Goal: Task Accomplishment & Management: Use online tool/utility

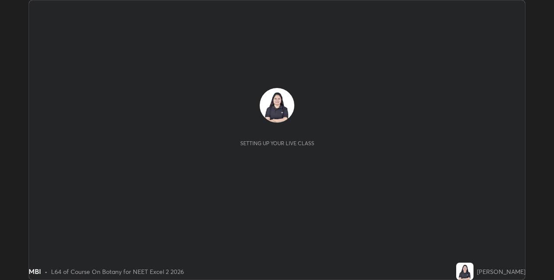
scroll to position [280, 554]
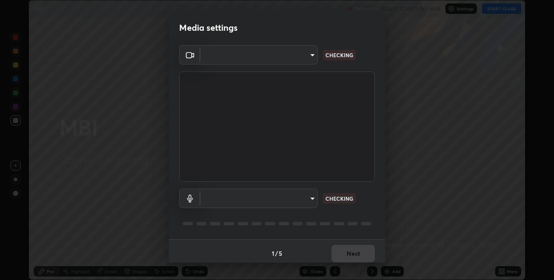
type input "8eb8a9b94d543390f1bf6c46f2de83bcb95ddf8c53c718d69585ea9f7ba8e57b"
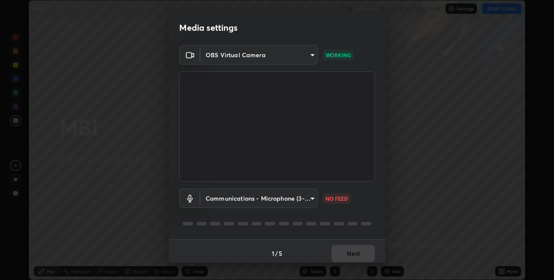
click at [258, 200] on body "Erase all MBI Recording CLASS STARTS IN 1 MIN Settings START CLASS Setting up y…" at bounding box center [277, 140] width 554 height 280
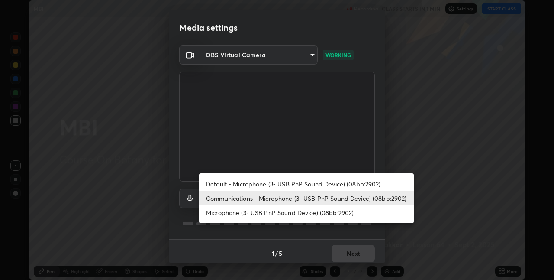
click at [306, 183] on li "Default - Microphone (3- USB PnP Sound Device) (08bb:2902)" at bounding box center [306, 184] width 215 height 14
type input "default"
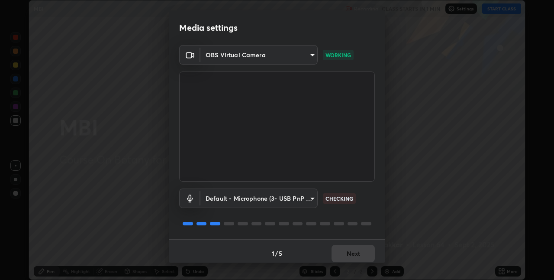
scroll to position [4, 0]
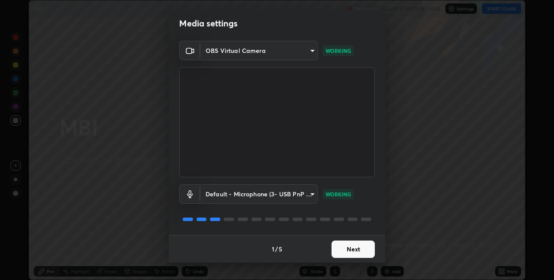
click at [341, 246] on button "Next" at bounding box center [353, 248] width 43 height 17
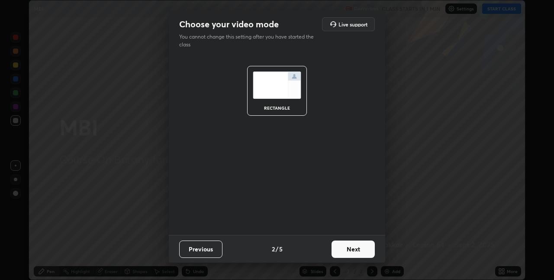
scroll to position [0, 0]
click at [342, 248] on button "Next" at bounding box center [353, 248] width 43 height 17
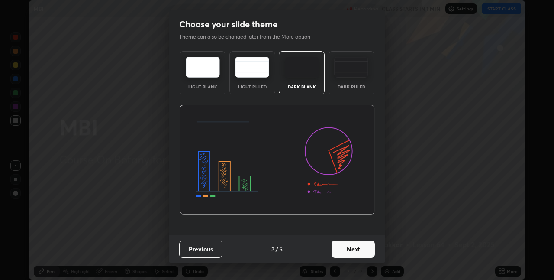
click at [342, 250] on button "Next" at bounding box center [353, 248] width 43 height 17
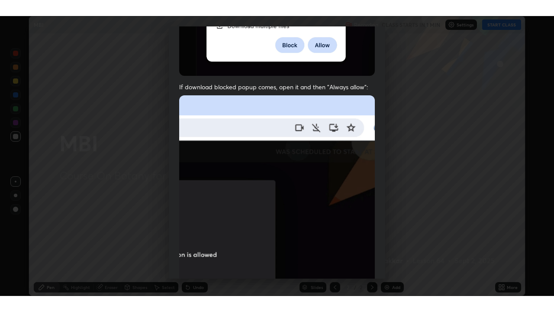
scroll to position [181, 0]
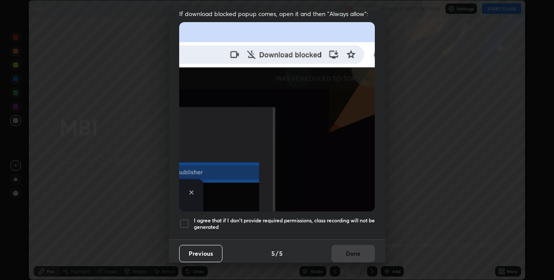
click at [319, 217] on h5 "I agree that if I don't provide required permissions, class recording will not …" at bounding box center [284, 223] width 181 height 13
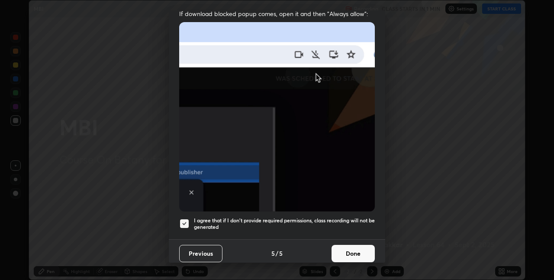
click at [349, 248] on button "Done" at bounding box center [353, 253] width 43 height 17
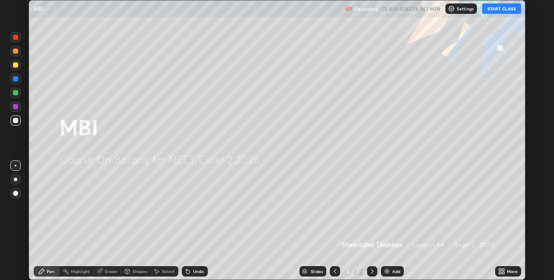
click at [492, 11] on button "START CLASS" at bounding box center [501, 8] width 39 height 10
click at [506, 268] on div "More" at bounding box center [508, 271] width 26 height 10
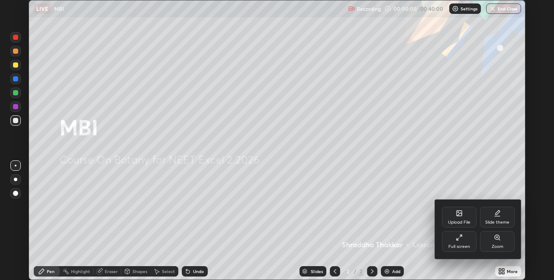
click at [457, 242] on div "Full screen" at bounding box center [459, 241] width 35 height 21
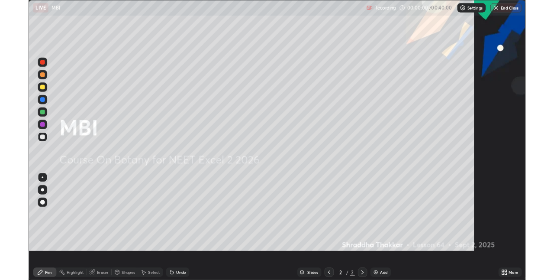
scroll to position [312, 554]
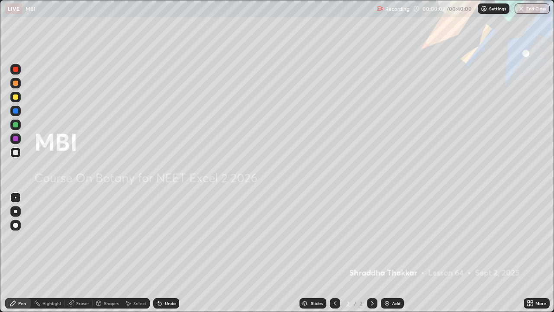
click at [538, 279] on div "More" at bounding box center [537, 303] width 26 height 10
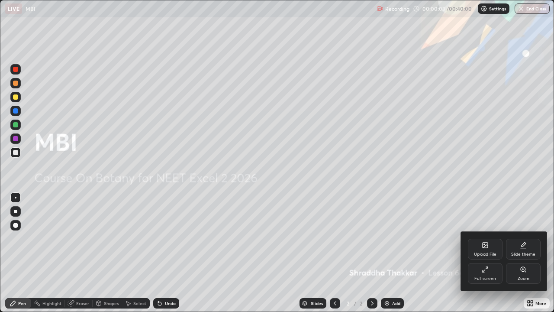
click at [482, 248] on icon at bounding box center [485, 245] width 7 height 7
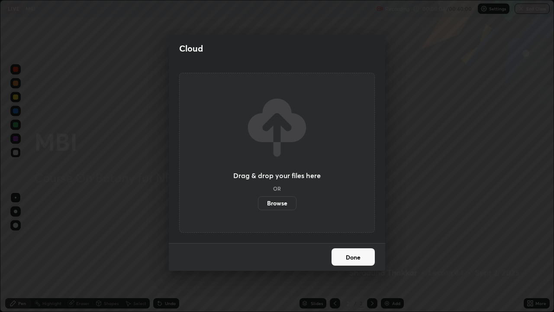
click at [289, 203] on label "Browse" at bounding box center [277, 203] width 39 height 14
click at [258, 203] on input "Browse" at bounding box center [258, 203] width 0 height 14
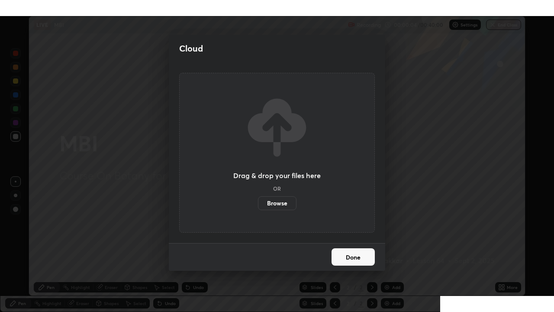
scroll to position [43010, 42736]
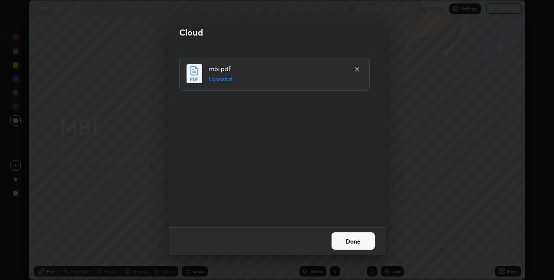
click at [345, 243] on button "Done" at bounding box center [353, 240] width 43 height 17
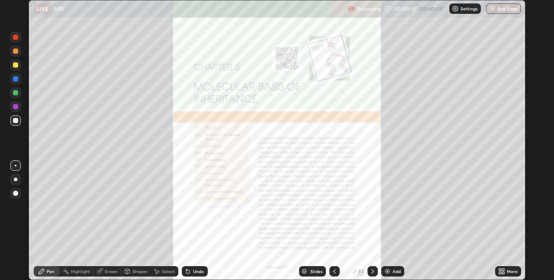
click at [506, 272] on div "More" at bounding box center [508, 271] width 26 height 10
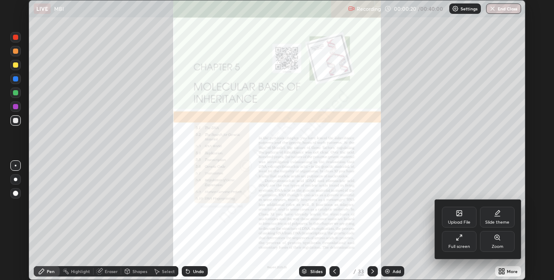
click at [459, 245] on div "Full screen" at bounding box center [459, 246] width 22 height 4
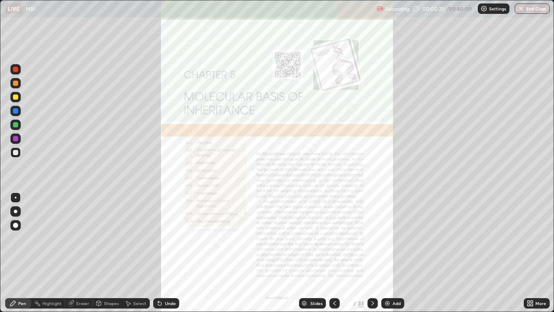
scroll to position [312, 554]
click at [334, 279] on icon at bounding box center [334, 303] width 7 height 7
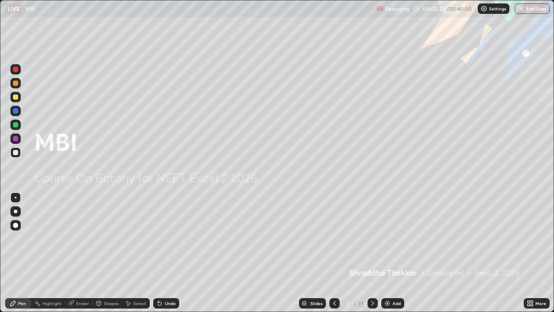
click at [388, 279] on div "Add" at bounding box center [392, 303] width 23 height 10
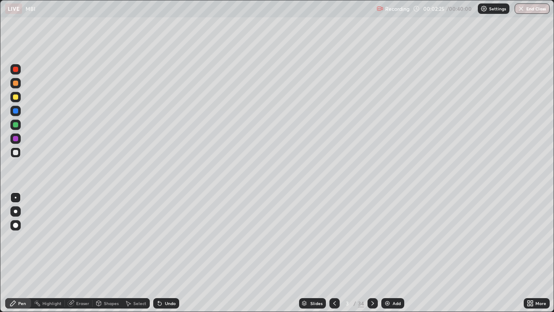
click at [162, 279] on div "Undo" at bounding box center [166, 303] width 26 height 10
click at [166, 279] on div "Undo" at bounding box center [170, 303] width 11 height 4
click at [167, 279] on div "Undo" at bounding box center [170, 303] width 11 height 4
click at [166, 279] on div "Undo" at bounding box center [170, 303] width 11 height 4
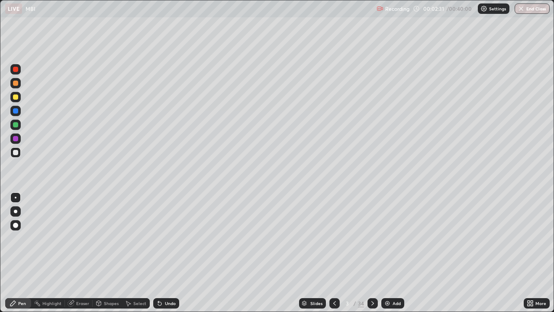
click at [16, 96] on div at bounding box center [15, 96] width 5 height 5
click at [16, 74] on div at bounding box center [15, 69] width 10 height 10
click at [131, 279] on div "Select" at bounding box center [136, 303] width 28 height 10
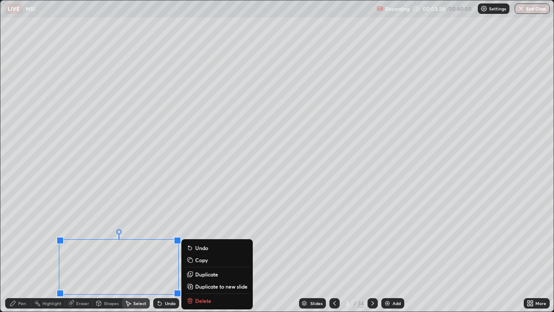
click at [194, 279] on div "Slides 3 / 34 Add" at bounding box center [351, 302] width 345 height 17
click at [206, 279] on div "Slides 3 / 34 Add" at bounding box center [351, 302] width 345 height 17
click at [158, 279] on icon at bounding box center [159, 303] width 3 height 3
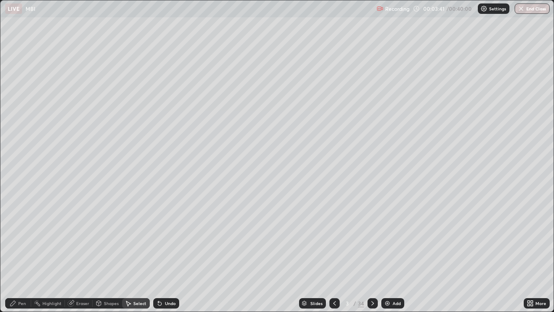
click at [159, 279] on icon at bounding box center [159, 303] width 7 height 7
click at [158, 279] on icon at bounding box center [158, 301] width 1 height 1
click at [158, 279] on icon at bounding box center [159, 303] width 3 height 3
click at [158, 279] on icon at bounding box center [158, 301] width 1 height 1
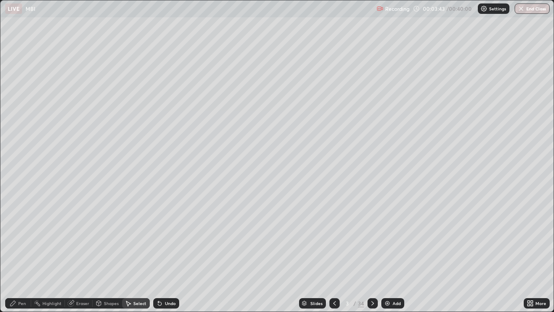
click at [158, 279] on icon at bounding box center [158, 301] width 1 height 1
click at [26, 279] on div "Pen" at bounding box center [18, 303] width 26 height 10
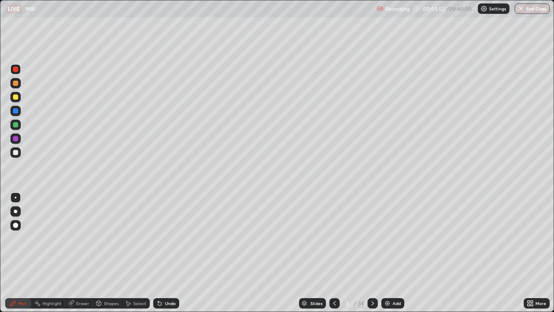
click at [166, 279] on div "Undo" at bounding box center [170, 303] width 11 height 4
click at [165, 279] on div "Undo" at bounding box center [170, 303] width 11 height 4
click at [163, 279] on div "Undo" at bounding box center [166, 303] width 26 height 10
click at [166, 279] on div "Undo" at bounding box center [166, 303] width 26 height 10
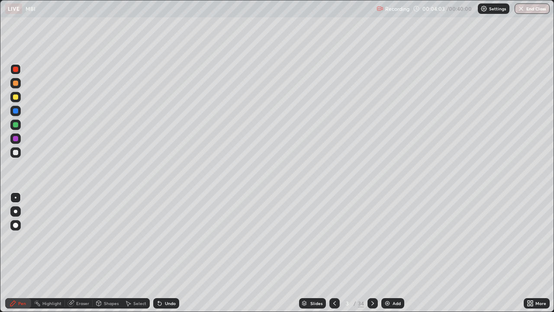
click at [161, 279] on icon at bounding box center [159, 303] width 7 height 7
click at [164, 279] on div "Undo" at bounding box center [166, 303] width 26 height 10
click at [162, 279] on div "Undo" at bounding box center [166, 303] width 26 height 10
click at [158, 279] on icon at bounding box center [159, 303] width 3 height 3
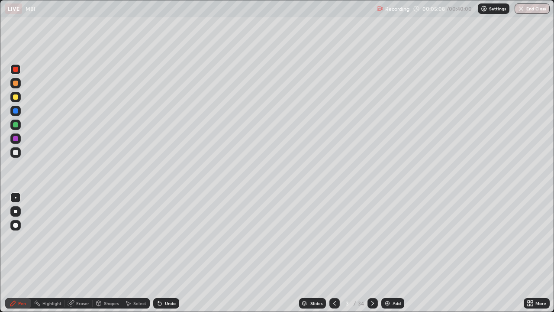
click at [159, 279] on div "Undo" at bounding box center [166, 303] width 26 height 10
click at [169, 279] on div "Undo" at bounding box center [166, 303] width 26 height 10
click at [163, 279] on div "Undo" at bounding box center [166, 303] width 26 height 10
click at [158, 279] on icon at bounding box center [159, 303] width 3 height 3
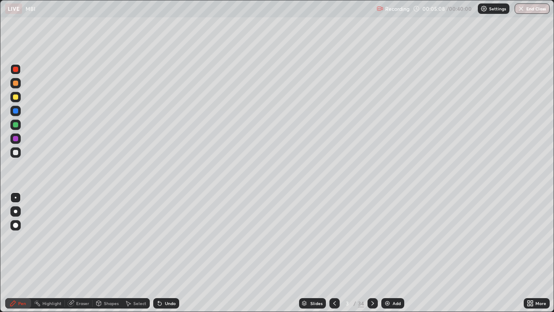
click at [158, 279] on icon at bounding box center [159, 303] width 3 height 3
click at [161, 279] on icon at bounding box center [159, 303] width 7 height 7
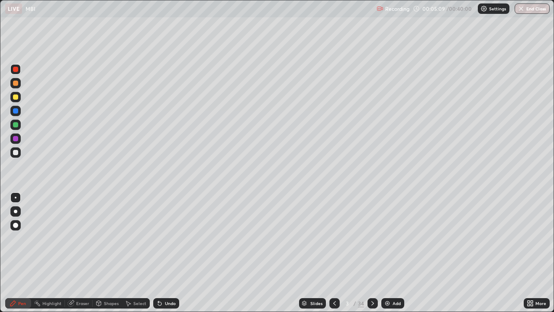
click at [161, 279] on icon at bounding box center [159, 303] width 7 height 7
click at [163, 279] on div "Undo" at bounding box center [166, 303] width 26 height 10
click at [164, 279] on div "Undo" at bounding box center [166, 303] width 26 height 10
click at [165, 279] on div "Undo" at bounding box center [170, 303] width 11 height 4
click at [163, 279] on div "Undo" at bounding box center [166, 303] width 26 height 10
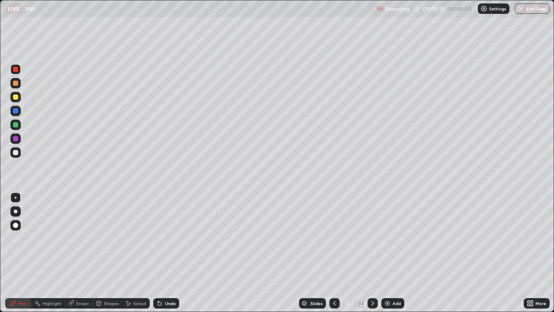
click at [167, 279] on div "Undo" at bounding box center [166, 303] width 26 height 10
click at [171, 279] on div "Undo" at bounding box center [166, 303] width 26 height 10
click at [174, 279] on div "Undo" at bounding box center [166, 303] width 26 height 10
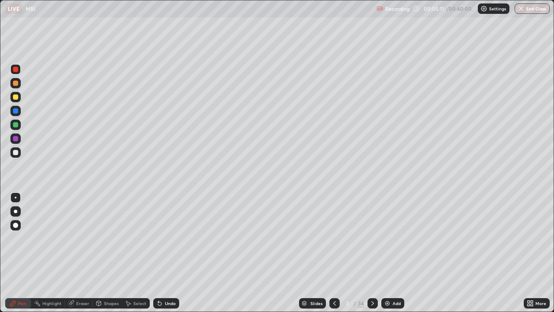
click at [174, 279] on div "Undo" at bounding box center [170, 303] width 11 height 4
click at [173, 279] on div "Undo" at bounding box center [170, 303] width 11 height 4
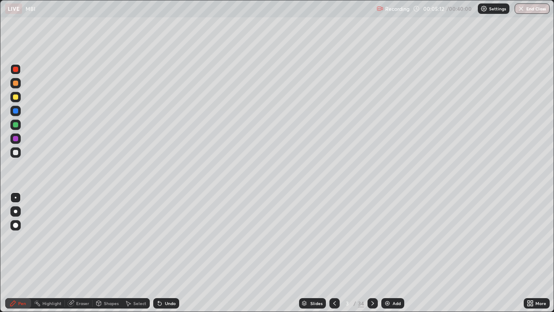
click at [174, 279] on div "Undo" at bounding box center [170, 303] width 11 height 4
click at [175, 279] on div "Undo" at bounding box center [166, 303] width 26 height 10
click at [177, 279] on div "Undo" at bounding box center [166, 303] width 26 height 10
click at [165, 279] on div "Undo" at bounding box center [170, 303] width 11 height 4
click at [137, 279] on div "Select" at bounding box center [139, 303] width 13 height 4
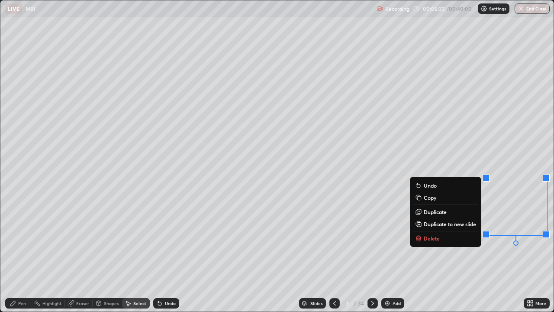
click at [435, 236] on p "Delete" at bounding box center [432, 238] width 16 height 7
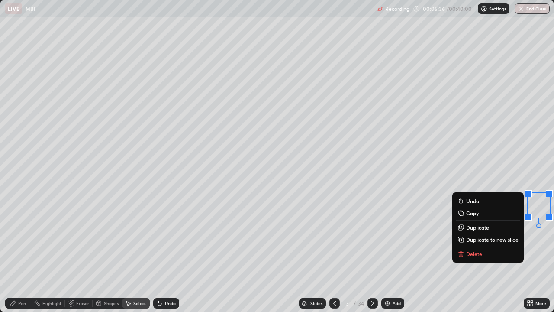
click at [498, 252] on button "Delete" at bounding box center [488, 253] width 65 height 10
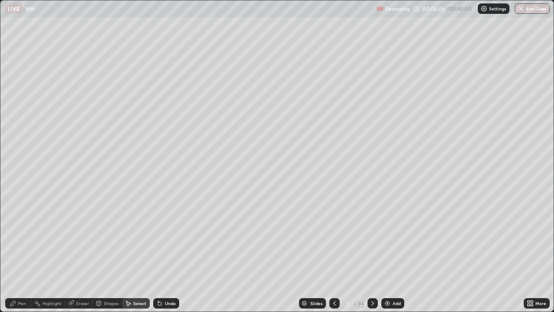
click at [21, 279] on div "Pen" at bounding box center [22, 303] width 8 height 4
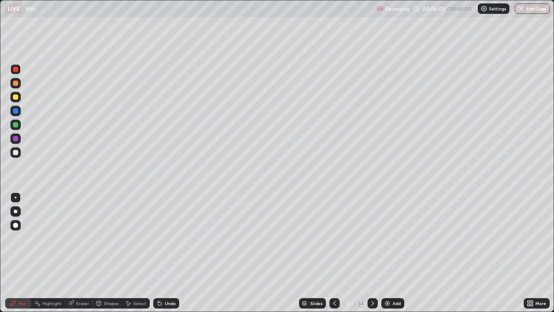
click at [17, 154] on div at bounding box center [15, 152] width 5 height 5
click at [177, 279] on div "Undo" at bounding box center [166, 303] width 26 height 10
click at [162, 279] on div "Undo" at bounding box center [166, 303] width 26 height 10
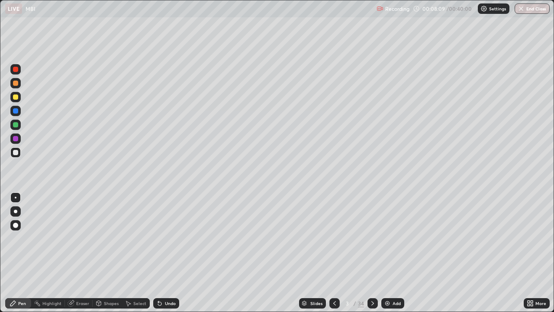
click at [167, 279] on div "Undo" at bounding box center [170, 303] width 11 height 4
click at [168, 279] on div "Undo" at bounding box center [170, 303] width 11 height 4
click at [168, 279] on div "Undo" at bounding box center [166, 303] width 26 height 10
click at [168, 279] on div "Undo" at bounding box center [170, 303] width 11 height 4
click at [165, 279] on div "Undo" at bounding box center [166, 303] width 26 height 10
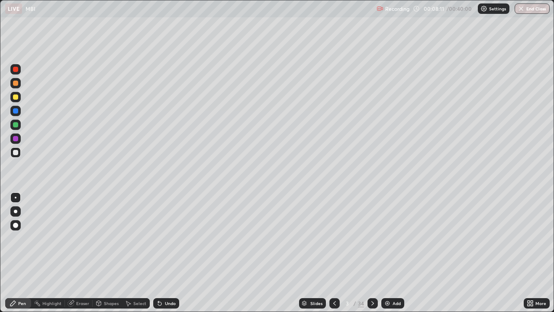
click at [167, 279] on div "Undo" at bounding box center [170, 303] width 11 height 4
click at [168, 279] on div "Undo" at bounding box center [166, 303] width 26 height 10
click at [368, 279] on div at bounding box center [373, 303] width 10 height 10
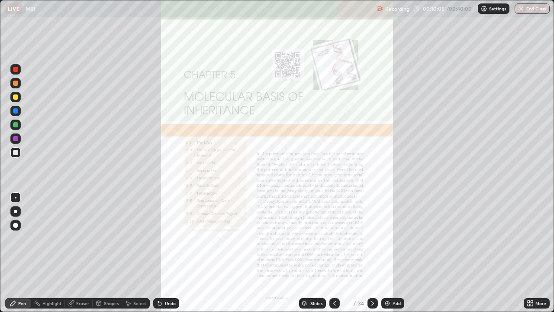
click at [334, 279] on icon at bounding box center [334, 303] width 7 height 7
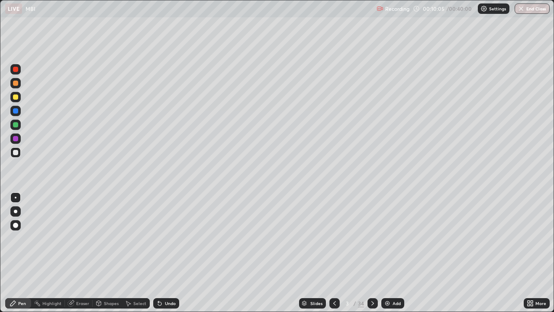
click at [387, 279] on img at bounding box center [387, 303] width 7 height 7
click at [166, 279] on div "Undo" at bounding box center [170, 303] width 11 height 4
click at [169, 279] on div "Undo" at bounding box center [166, 303] width 26 height 10
click at [161, 279] on div "Undo" at bounding box center [166, 303] width 26 height 10
click at [170, 279] on div "Undo" at bounding box center [166, 303] width 26 height 10
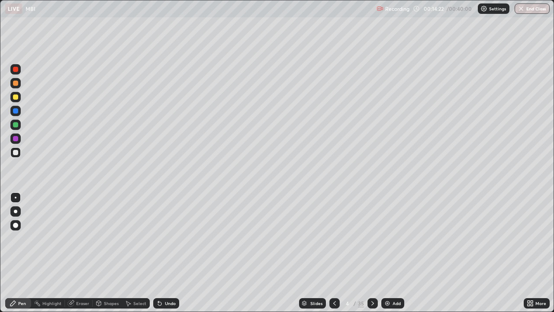
click at [175, 279] on div "Undo" at bounding box center [166, 303] width 26 height 10
click at [177, 279] on div "Undo" at bounding box center [166, 303] width 26 height 10
click at [371, 279] on icon at bounding box center [372, 303] width 7 height 7
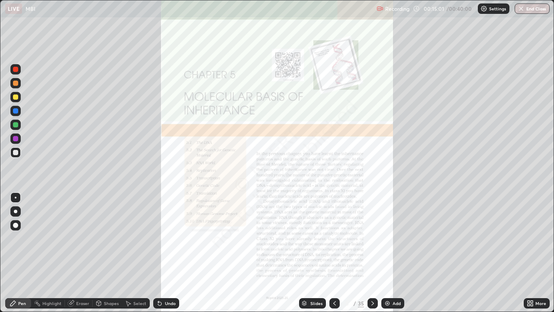
click at [334, 279] on icon at bounding box center [334, 303] width 7 height 7
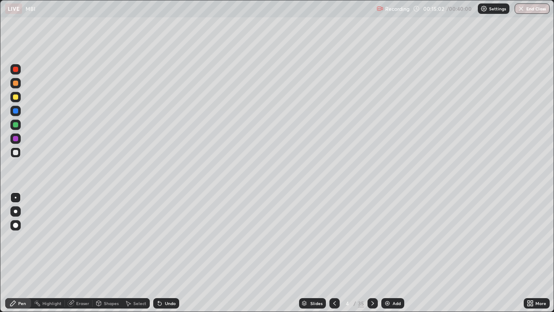
click at [389, 279] on img at bounding box center [387, 303] width 7 height 7
click at [314, 279] on div "Slides" at bounding box center [316, 303] width 12 height 4
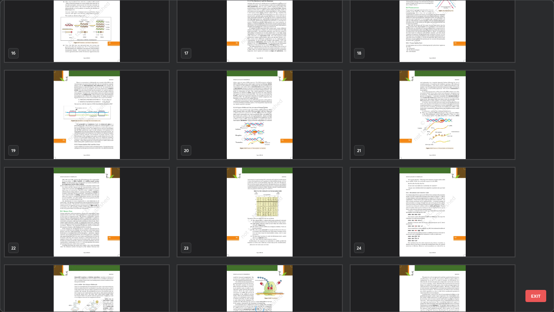
scroll to position [551, 0]
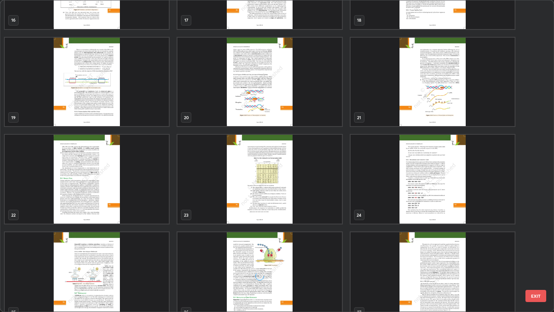
click at [307, 209] on img "grid" at bounding box center [259, 179] width 164 height 89
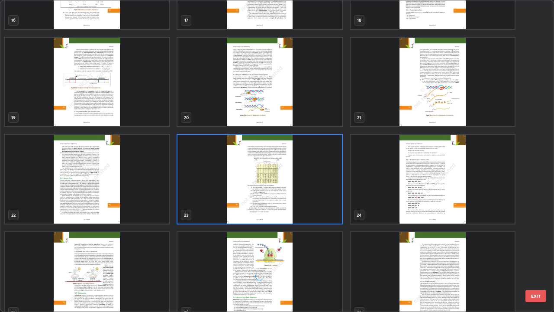
click at [306, 205] on img "grid" at bounding box center [259, 179] width 164 height 89
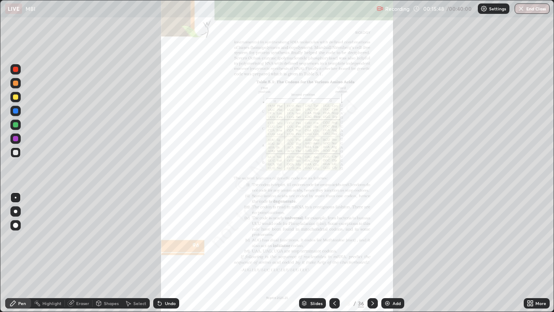
click at [528, 279] on icon at bounding box center [529, 301] width 2 height 2
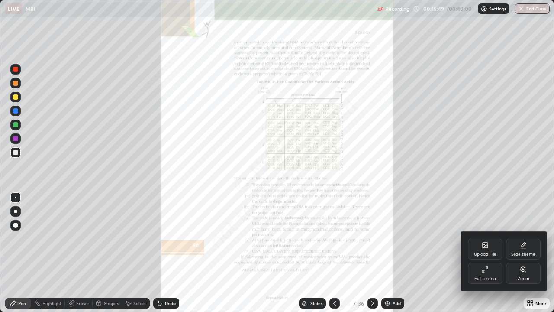
click at [519, 279] on div "Zoom" at bounding box center [524, 278] width 12 height 4
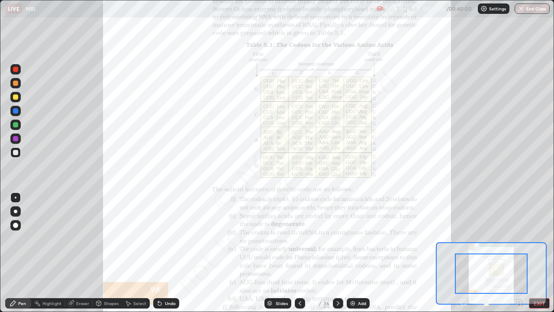
click at [518, 279] on icon at bounding box center [519, 302] width 2 height 0
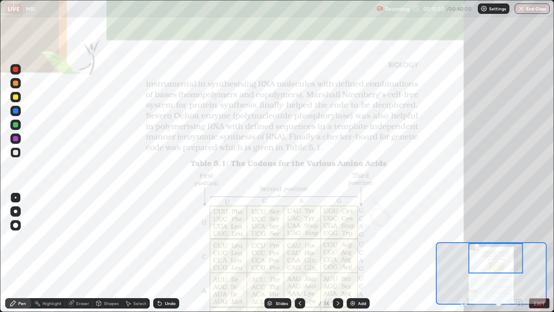
click at [519, 279] on icon at bounding box center [519, 302] width 2 height 0
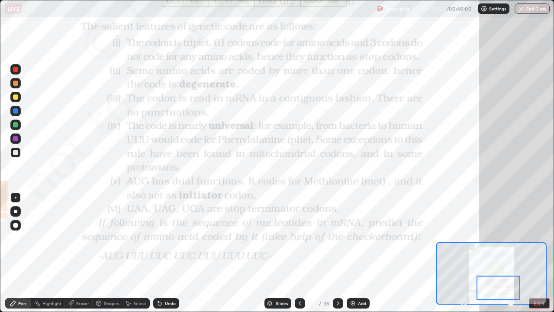
click at [20, 69] on div at bounding box center [15, 69] width 10 height 10
click at [162, 279] on div "Undo" at bounding box center [166, 303] width 26 height 10
click at [165, 279] on div "Undo" at bounding box center [170, 303] width 11 height 4
click at [163, 279] on div "Undo" at bounding box center [166, 303] width 26 height 10
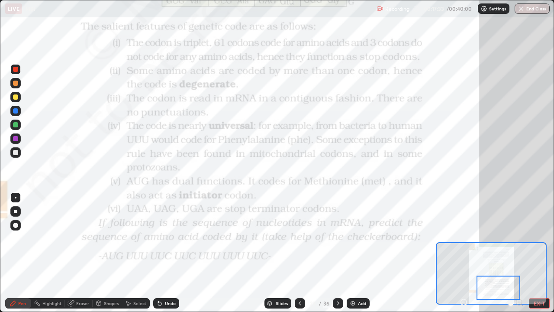
click at [161, 279] on icon at bounding box center [159, 303] width 7 height 7
click at [159, 279] on icon at bounding box center [159, 303] width 3 height 3
click at [162, 279] on icon at bounding box center [159, 303] width 7 height 7
click at [163, 279] on div "Undo" at bounding box center [166, 303] width 26 height 10
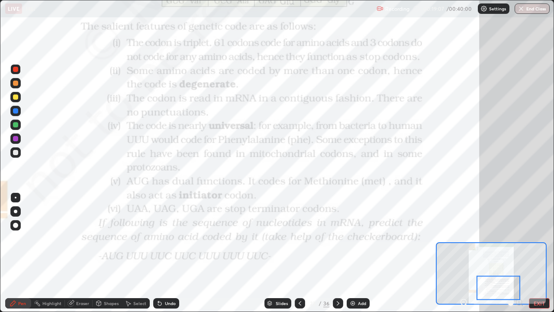
click at [158, 279] on icon at bounding box center [158, 301] width 1 height 1
click at [161, 279] on icon at bounding box center [159, 303] width 7 height 7
click at [159, 279] on icon at bounding box center [159, 303] width 3 height 3
click at [337, 279] on icon at bounding box center [338, 303] width 7 height 7
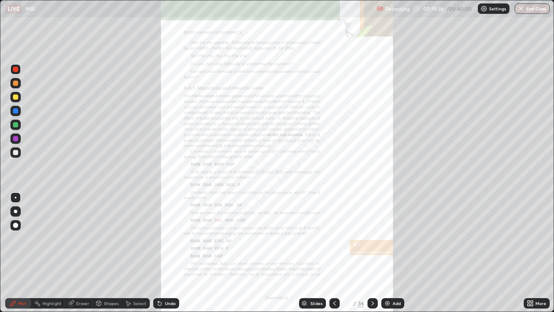
click at [532, 279] on icon at bounding box center [532, 301] width 2 height 2
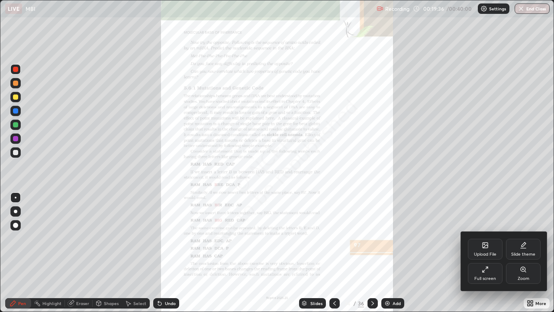
click at [522, 271] on icon at bounding box center [523, 269] width 7 height 7
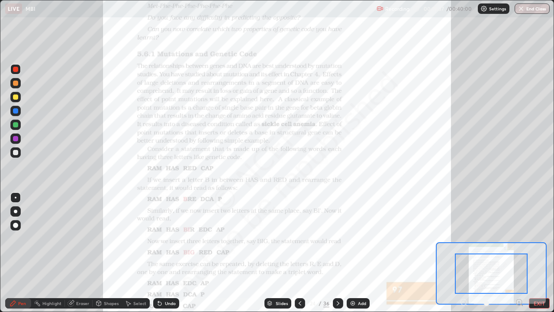
click at [522, 279] on icon at bounding box center [519, 302] width 9 height 9
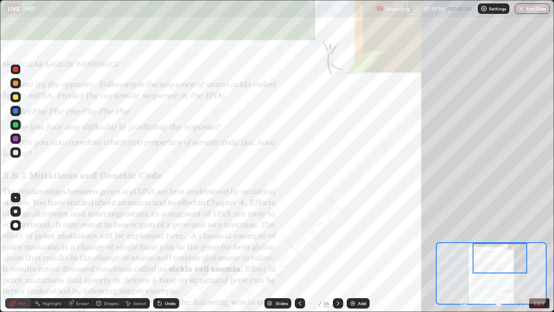
click at [519, 279] on icon at bounding box center [519, 302] width 2 height 0
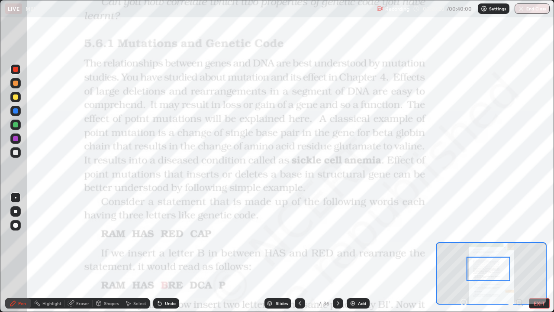
click at [286, 279] on div "Slides" at bounding box center [282, 303] width 12 height 4
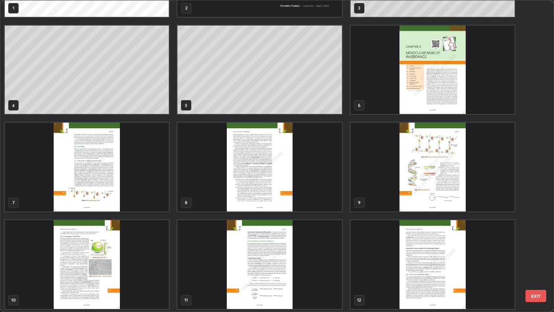
scroll to position [76, 0]
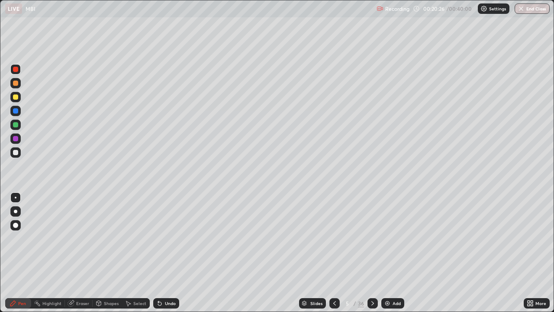
click at [388, 279] on img at bounding box center [387, 303] width 7 height 7
click at [14, 99] on div at bounding box center [15, 96] width 5 height 5
click at [161, 279] on icon at bounding box center [159, 303] width 7 height 7
click at [165, 279] on div "Undo" at bounding box center [170, 303] width 11 height 4
click at [163, 279] on div "Undo" at bounding box center [166, 303] width 26 height 10
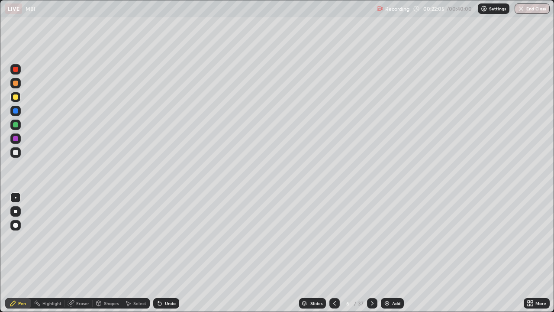
click at [158, 279] on icon at bounding box center [158, 301] width 1 height 1
click at [162, 279] on div "Undo" at bounding box center [166, 303] width 26 height 10
click at [167, 279] on div "Undo" at bounding box center [166, 303] width 26 height 10
click at [165, 279] on div "Undo" at bounding box center [170, 303] width 11 height 4
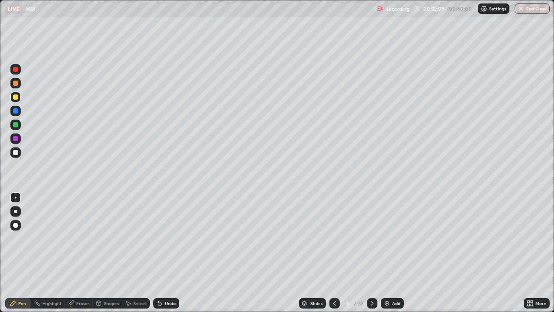
click at [165, 279] on div "Undo" at bounding box center [170, 303] width 11 height 4
click at [163, 279] on div "Undo" at bounding box center [166, 303] width 26 height 10
click at [165, 279] on div "Undo" at bounding box center [170, 303] width 11 height 4
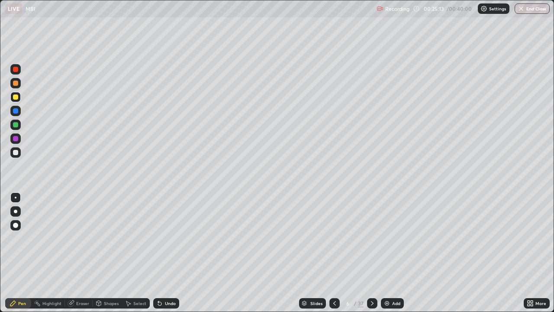
click at [391, 279] on div "Add" at bounding box center [392, 303] width 23 height 10
click at [162, 279] on div "Undo" at bounding box center [166, 303] width 26 height 10
click at [164, 279] on div "Undo" at bounding box center [166, 303] width 26 height 10
click at [165, 279] on div "Undo" at bounding box center [170, 303] width 11 height 4
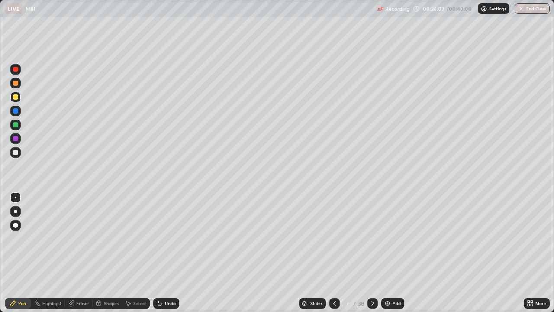
click at [158, 279] on icon at bounding box center [159, 303] width 3 height 3
click at [166, 279] on div "Undo" at bounding box center [170, 303] width 11 height 4
click at [158, 279] on icon at bounding box center [159, 303] width 3 height 3
click at [161, 279] on icon at bounding box center [159, 303] width 7 height 7
click at [165, 279] on div "Undo" at bounding box center [170, 303] width 11 height 4
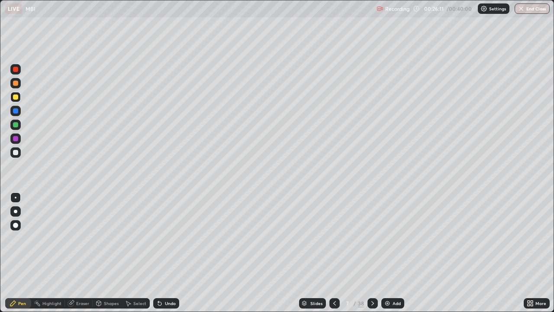
click at [165, 279] on div "Undo" at bounding box center [170, 303] width 11 height 4
click at [162, 279] on div "Undo" at bounding box center [166, 303] width 26 height 10
click at [165, 279] on div "Undo" at bounding box center [170, 303] width 11 height 4
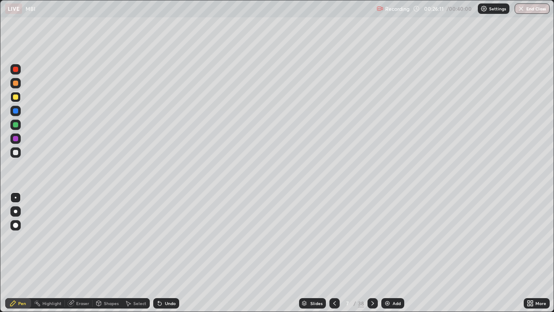
click at [165, 279] on div "Undo" at bounding box center [170, 303] width 11 height 4
click at [166, 279] on div "Undo" at bounding box center [170, 303] width 11 height 4
click at [165, 279] on div "Undo" at bounding box center [170, 303] width 11 height 4
click at [163, 279] on div "Undo" at bounding box center [166, 303] width 26 height 10
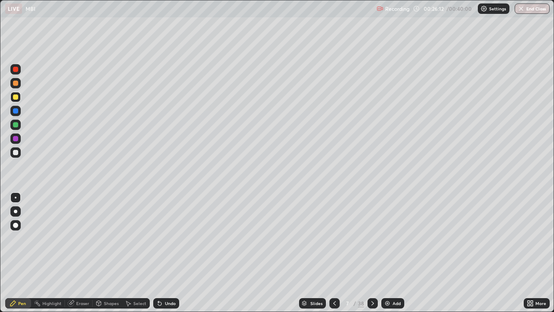
click at [163, 279] on div "Undo" at bounding box center [166, 303] width 26 height 10
click at [165, 279] on div "Undo" at bounding box center [170, 303] width 11 height 4
click at [163, 279] on div "Undo" at bounding box center [166, 303] width 26 height 10
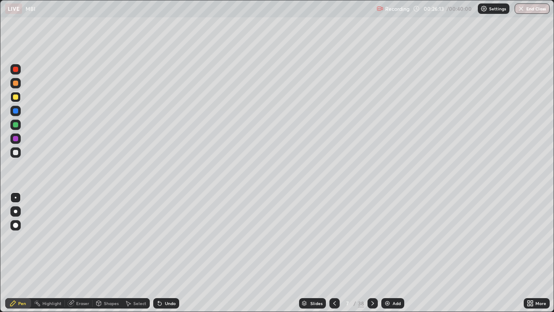
click at [163, 279] on div "Undo" at bounding box center [166, 303] width 26 height 10
click at [161, 279] on div "Undo" at bounding box center [166, 303] width 26 height 10
click at [159, 279] on icon at bounding box center [159, 303] width 7 height 7
click at [164, 279] on div "Undo" at bounding box center [166, 303] width 26 height 10
click at [166, 279] on div "Undo" at bounding box center [170, 303] width 11 height 4
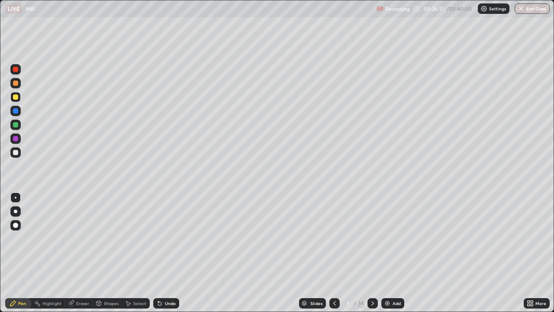
click at [112, 279] on div "Shapes" at bounding box center [111, 303] width 15 height 4
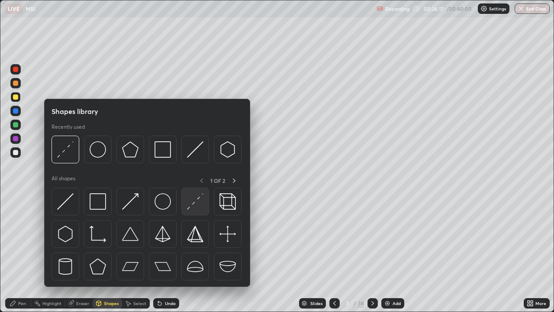
click at [194, 206] on img at bounding box center [195, 201] width 16 height 16
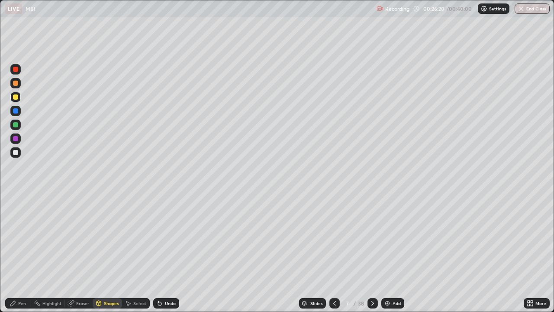
click at [20, 279] on div "Pen" at bounding box center [18, 303] width 26 height 10
click at [335, 279] on icon at bounding box center [334, 303] width 7 height 7
click at [17, 129] on div at bounding box center [15, 124] width 10 height 10
click at [165, 279] on div "Undo" at bounding box center [170, 303] width 11 height 4
click at [14, 97] on div at bounding box center [15, 96] width 5 height 5
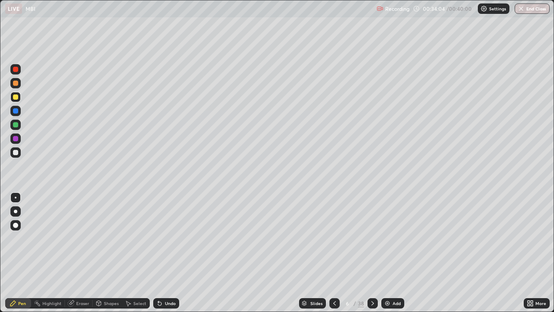
click at [174, 279] on div "Undo" at bounding box center [170, 303] width 11 height 4
click at [171, 279] on div "Undo" at bounding box center [170, 303] width 11 height 4
click at [417, 8] on icon at bounding box center [417, 8] width 7 height 7
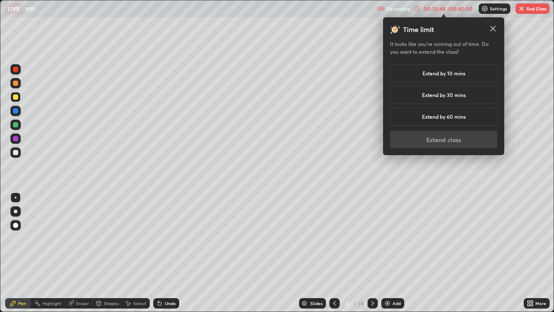
click at [447, 74] on h5 "Extend by 10 mins" at bounding box center [444, 73] width 43 height 8
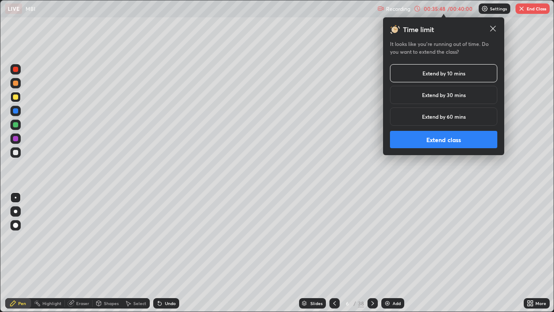
click at [443, 142] on button "Extend class" at bounding box center [443, 139] width 107 height 17
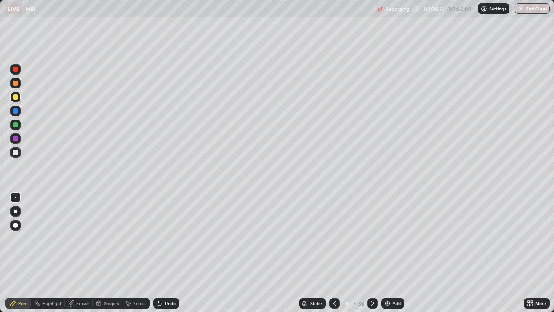
click at [17, 152] on div at bounding box center [15, 152] width 5 height 5
click at [307, 279] on div "Slides" at bounding box center [312, 303] width 27 height 10
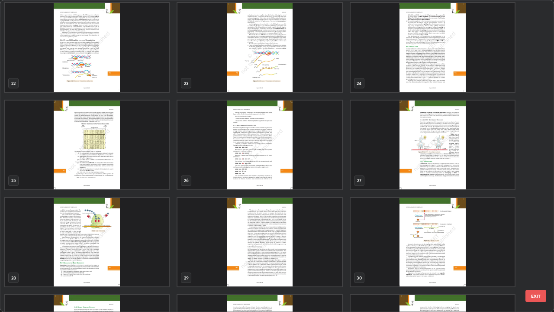
scroll to position [678, 0]
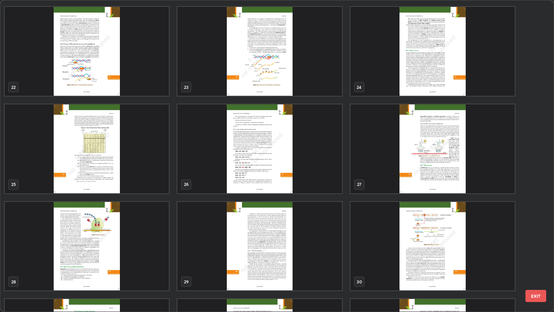
click at [275, 152] on img "grid" at bounding box center [259, 148] width 164 height 89
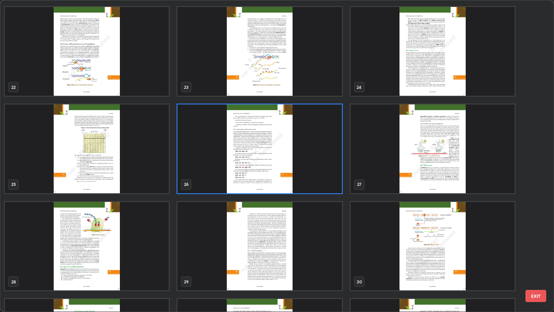
click at [277, 154] on img "grid" at bounding box center [259, 148] width 164 height 89
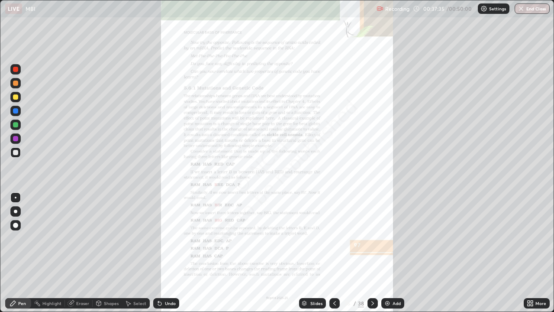
click at [535, 279] on div "More" at bounding box center [537, 303] width 26 height 10
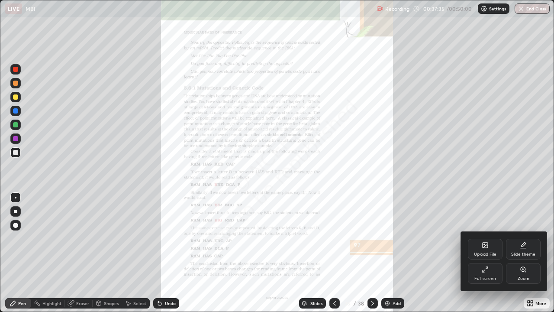
click at [520, 274] on div "Zoom" at bounding box center [523, 273] width 35 height 21
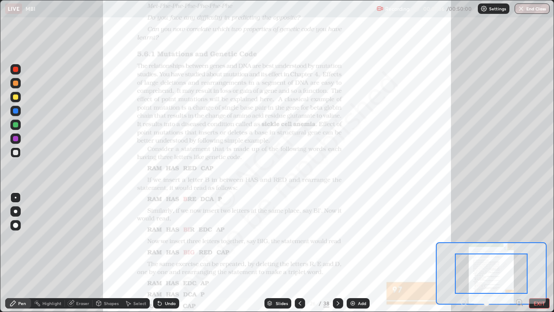
click at [519, 279] on icon at bounding box center [519, 302] width 2 height 0
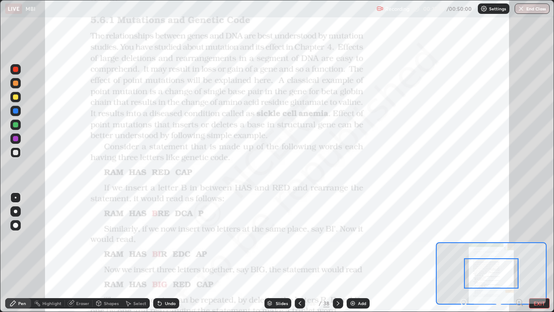
click at [514, 276] on div at bounding box center [491, 273] width 55 height 30
click at [519, 279] on icon at bounding box center [519, 302] width 2 height 0
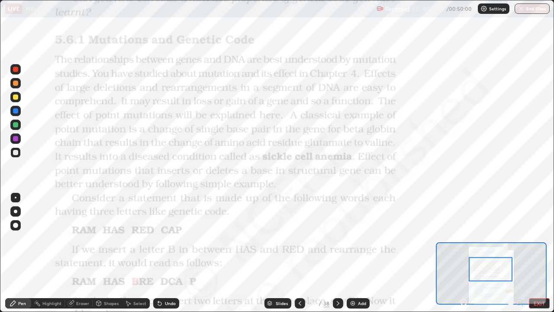
click at [19, 71] on div at bounding box center [15, 69] width 10 height 10
click at [173, 279] on div "Undo" at bounding box center [166, 303] width 26 height 10
click at [175, 279] on div "Undo" at bounding box center [166, 303] width 26 height 10
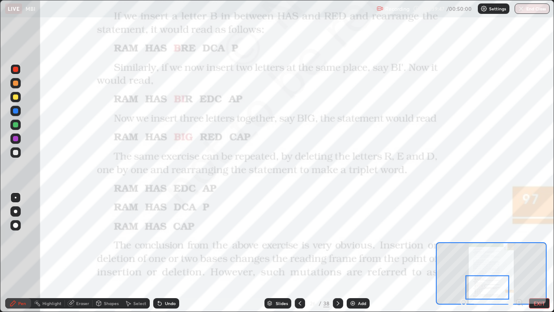
click at [489, 279] on div at bounding box center [487, 287] width 44 height 24
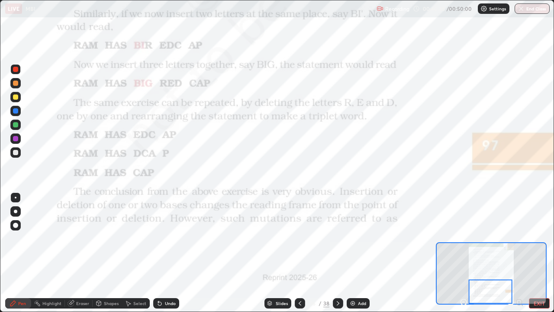
click at [336, 279] on icon at bounding box center [338, 303] width 7 height 7
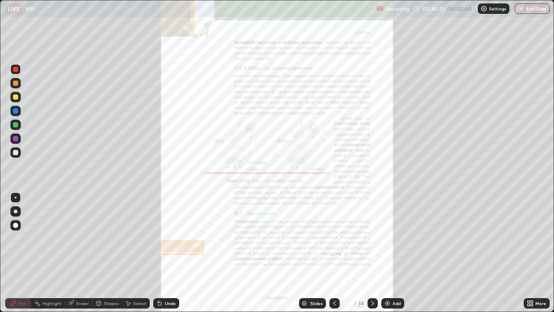
click at [532, 279] on icon at bounding box center [532, 301] width 2 height 2
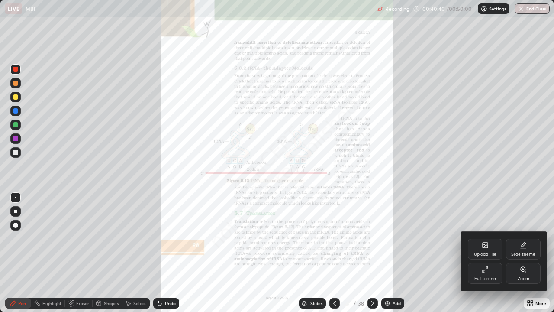
click at [524, 279] on div "Zoom" at bounding box center [524, 278] width 12 height 4
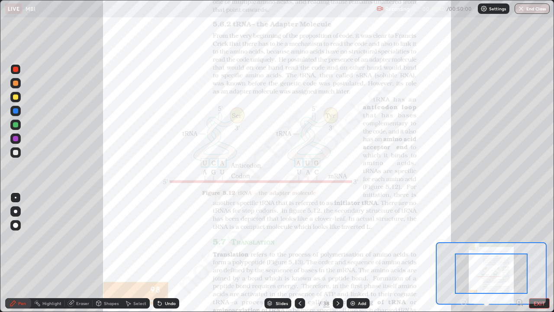
click at [518, 279] on icon at bounding box center [519, 302] width 9 height 9
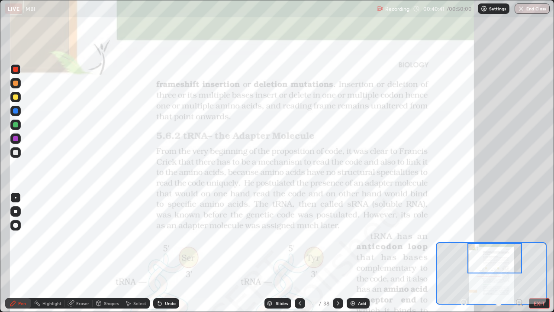
click at [519, 279] on icon at bounding box center [519, 302] width 2 height 0
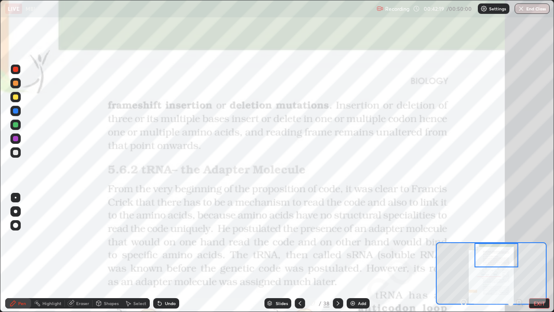
click at [538, 279] on button "EXIT" at bounding box center [539, 303] width 21 height 10
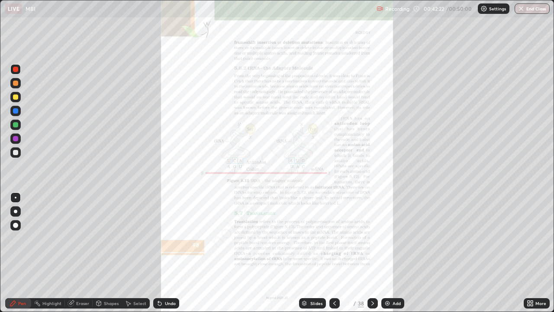
click at [527, 13] on button "End Class" at bounding box center [532, 8] width 35 height 10
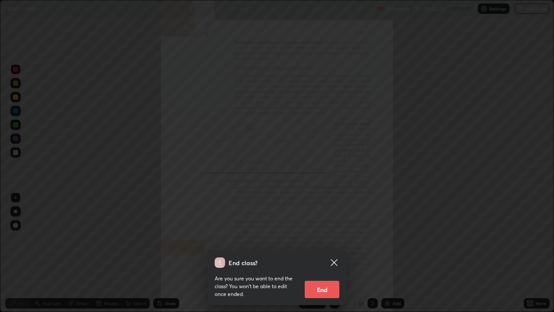
click at [330, 279] on button "End" at bounding box center [322, 289] width 35 height 17
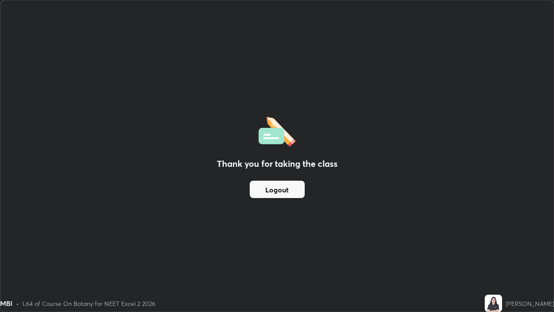
click at [298, 187] on button "Logout" at bounding box center [277, 189] width 55 height 17
click at [287, 187] on button "Logout" at bounding box center [277, 189] width 55 height 17
click at [281, 185] on button "Logout" at bounding box center [277, 189] width 55 height 17
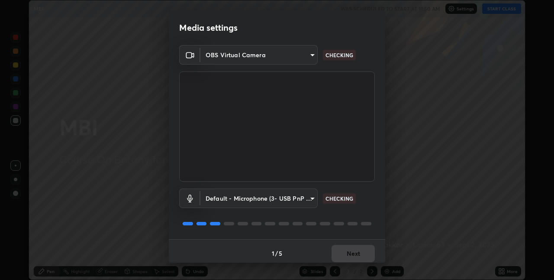
scroll to position [4, 0]
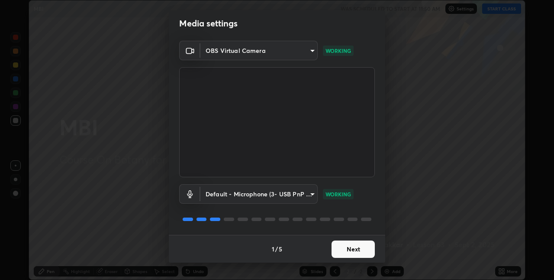
click at [338, 249] on button "Next" at bounding box center [353, 248] width 43 height 17
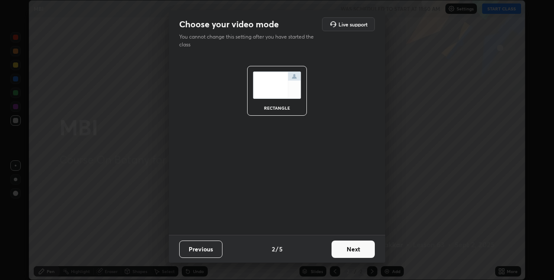
scroll to position [0, 0]
click at [339, 248] on button "Next" at bounding box center [353, 248] width 43 height 17
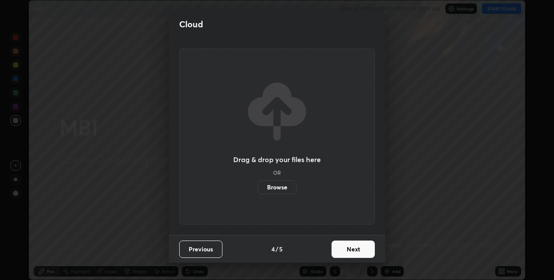
click at [335, 247] on button "Next" at bounding box center [353, 248] width 43 height 17
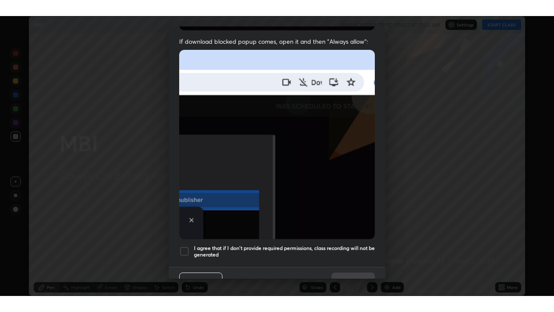
scroll to position [177, 0]
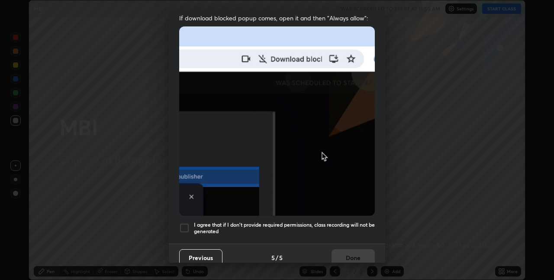
click at [285, 221] on h5 "I agree that if I don't provide required permissions, class recording will not …" at bounding box center [284, 227] width 181 height 13
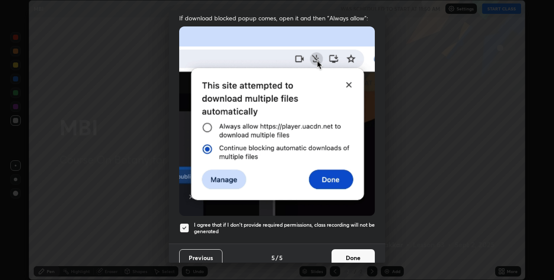
click at [342, 255] on button "Done" at bounding box center [353, 257] width 43 height 17
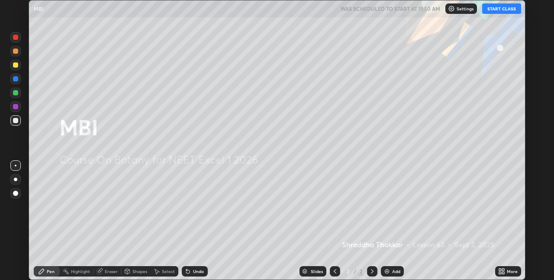
click at [495, 9] on button "START CLASS" at bounding box center [501, 8] width 39 height 10
click at [503, 269] on icon at bounding box center [503, 269] width 2 height 2
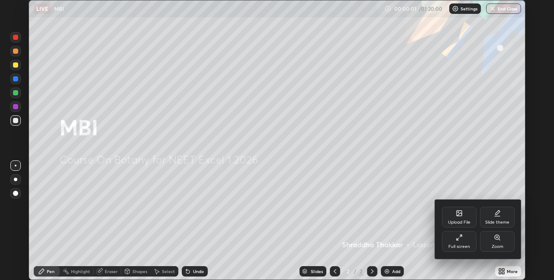
click at [463, 244] on div "Full screen" at bounding box center [459, 246] width 22 height 4
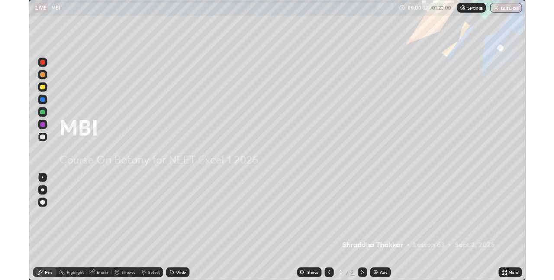
scroll to position [312, 554]
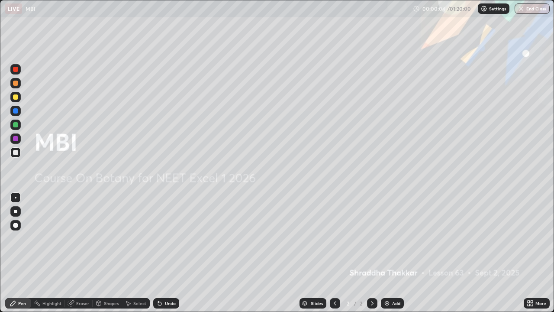
click at [535, 279] on div "More" at bounding box center [540, 303] width 11 height 4
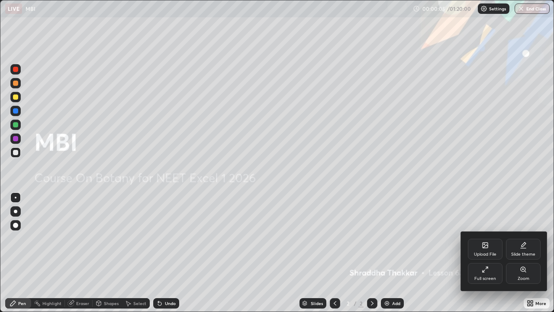
click at [485, 248] on icon at bounding box center [485, 244] width 5 height 5
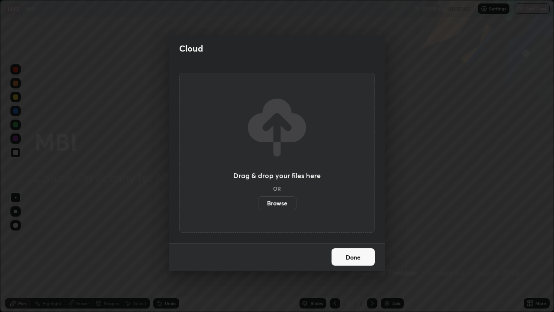
click at [287, 203] on label "Browse" at bounding box center [277, 203] width 39 height 14
click at [258, 203] on input "Browse" at bounding box center [258, 203] width 0 height 14
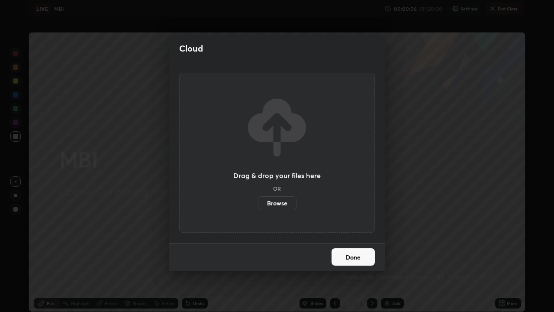
scroll to position [43010, 42736]
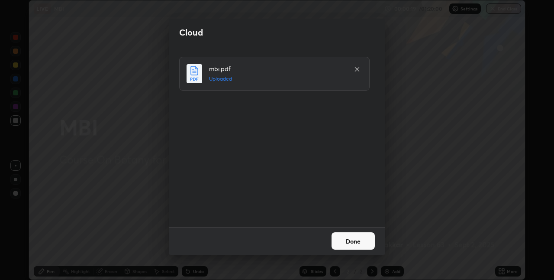
click at [350, 240] on button "Done" at bounding box center [353, 240] width 43 height 17
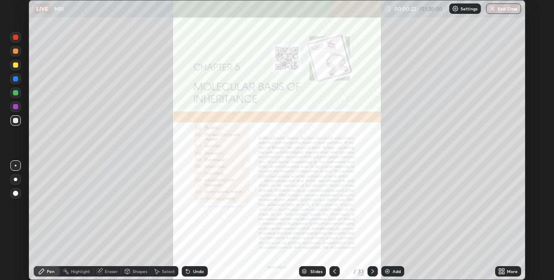
click at [503, 269] on icon at bounding box center [503, 269] width 2 height 2
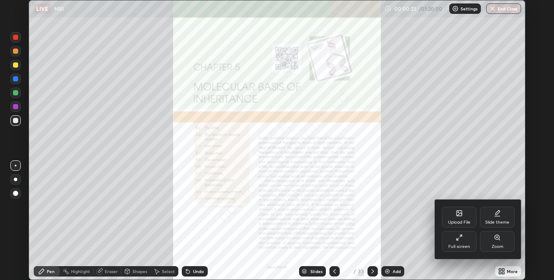
click at [461, 246] on div "Full screen" at bounding box center [459, 246] width 22 height 4
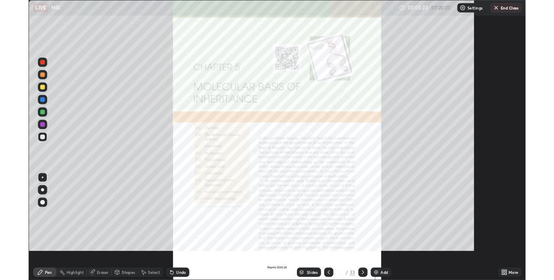
scroll to position [312, 554]
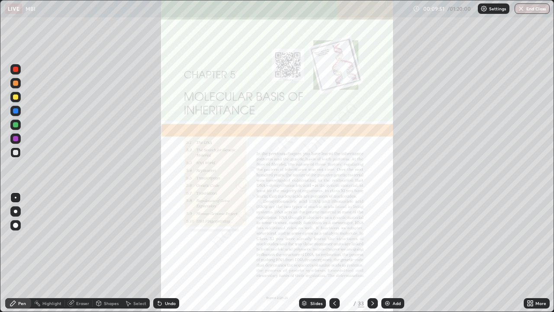
click at [334, 279] on icon at bounding box center [334, 303] width 7 height 7
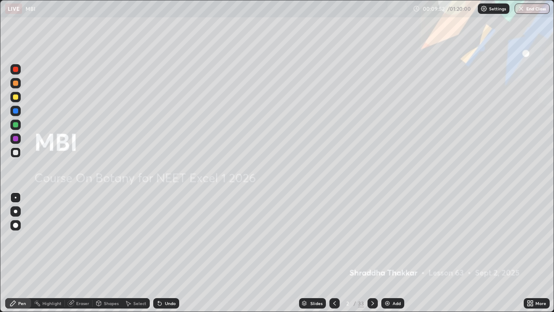
click at [389, 279] on img at bounding box center [387, 303] width 7 height 7
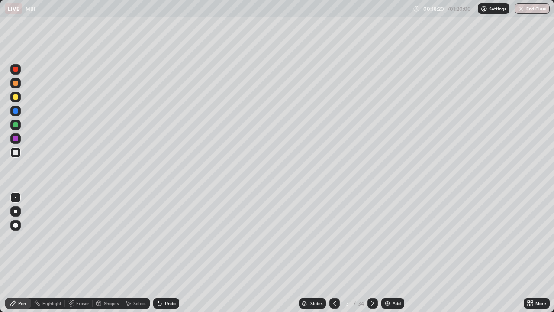
click at [386, 279] on img at bounding box center [387, 303] width 7 height 7
click at [532, 279] on icon at bounding box center [532, 304] width 2 height 2
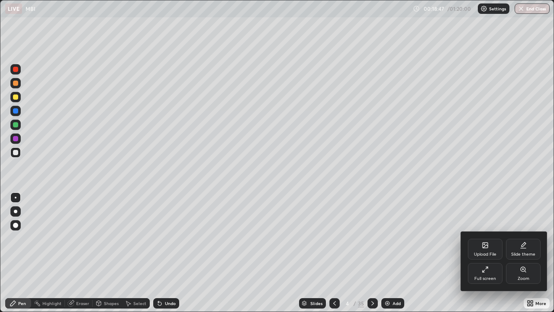
click at [492, 276] on div "Full screen" at bounding box center [485, 278] width 22 height 4
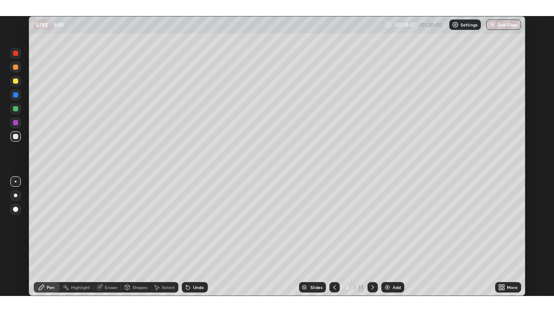
scroll to position [43010, 42736]
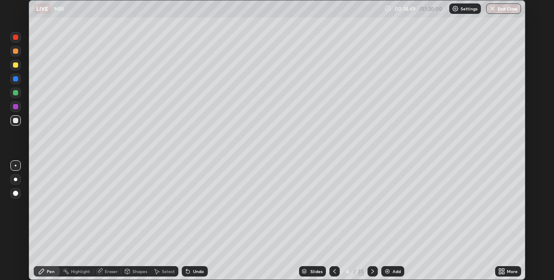
click at [503, 269] on icon at bounding box center [503, 269] width 2 height 2
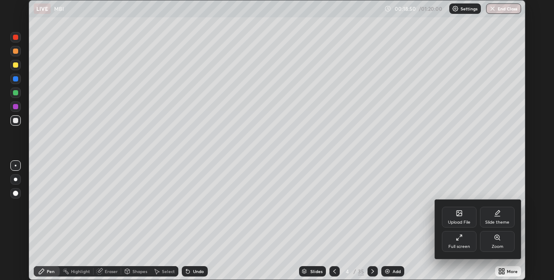
click at [465, 242] on div "Full screen" at bounding box center [459, 241] width 35 height 21
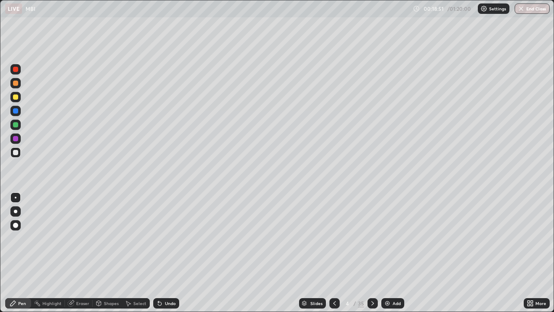
scroll to position [312, 554]
click at [529, 8] on button "End Class" at bounding box center [532, 8] width 35 height 10
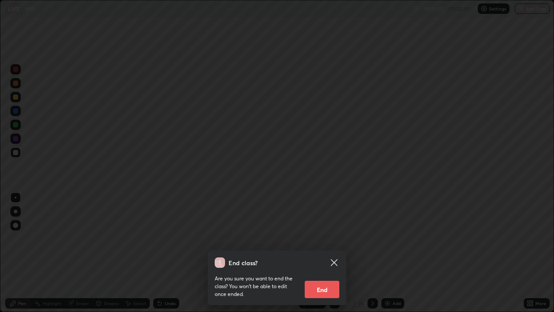
click at [329, 279] on button "End" at bounding box center [322, 289] width 35 height 17
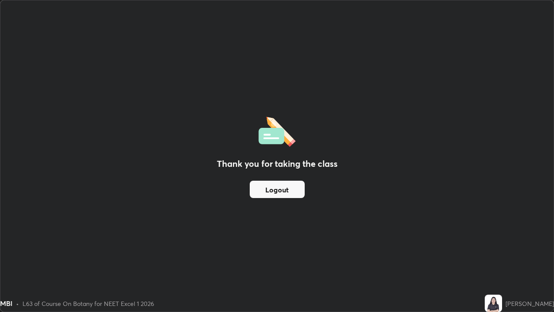
click at [271, 196] on button "Logout" at bounding box center [277, 189] width 55 height 17
click at [270, 192] on button "Logout" at bounding box center [277, 189] width 55 height 17
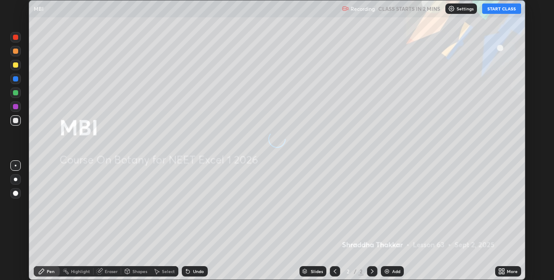
scroll to position [280, 554]
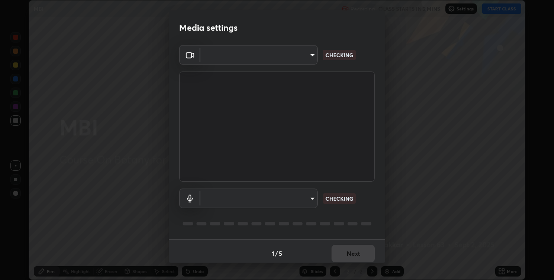
type input "8eb8a9b94d543390f1bf6c46f2de83bcb95ddf8c53c718d69585ea9f7ba8e57b"
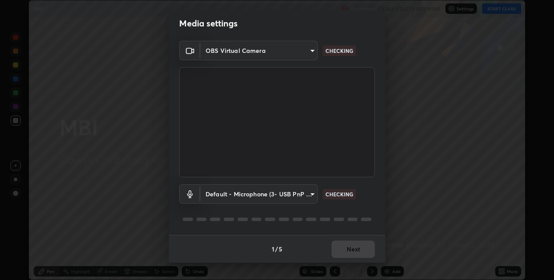
click at [307, 199] on body "Erase all MBI Recording CLASS STARTS IN 2 MINS Settings START CLASS Setting up …" at bounding box center [277, 140] width 554 height 280
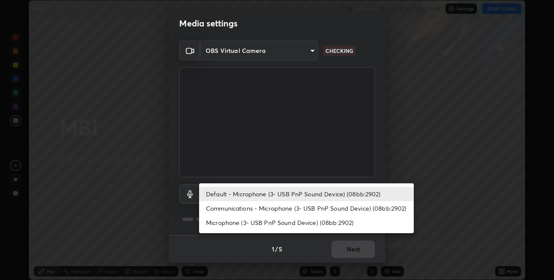
click at [303, 210] on li "Communications - Microphone (3- USB PnP Sound Device) (08bb:2902)" at bounding box center [306, 208] width 215 height 14
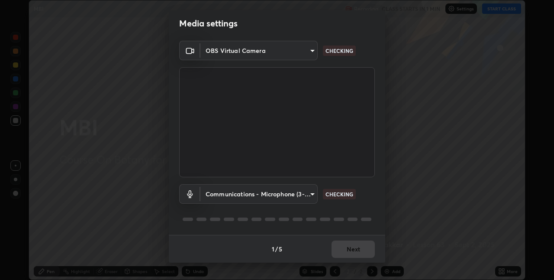
type input "communications"
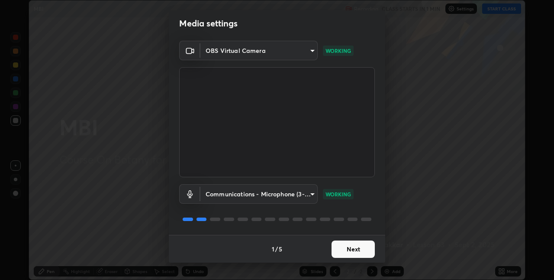
click at [344, 244] on button "Next" at bounding box center [353, 248] width 43 height 17
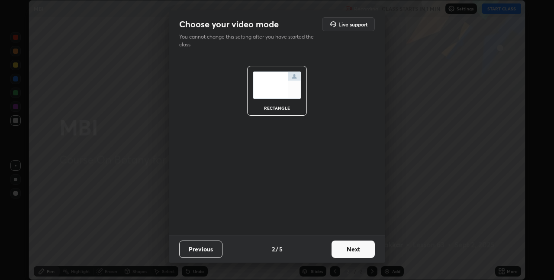
scroll to position [0, 0]
click at [344, 246] on button "Next" at bounding box center [353, 248] width 43 height 17
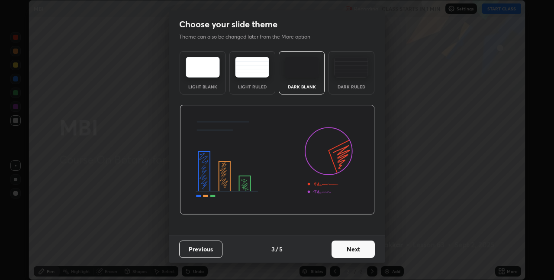
click at [342, 246] on button "Next" at bounding box center [353, 248] width 43 height 17
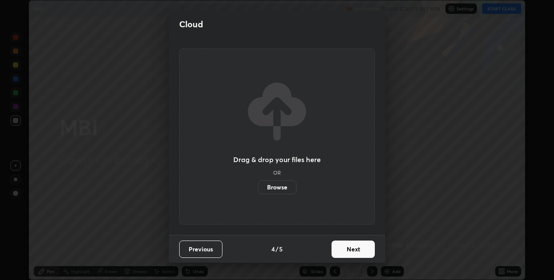
click at [340, 249] on button "Next" at bounding box center [353, 248] width 43 height 17
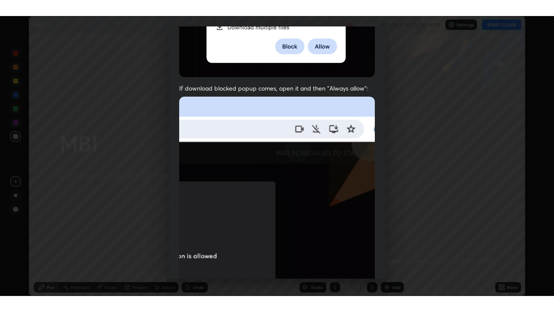
scroll to position [181, 0]
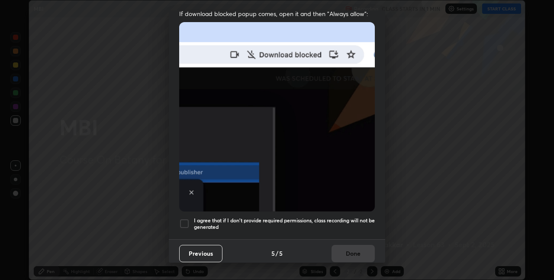
click at [292, 217] on h5 "I agree that if I don't provide required permissions, class recording will not …" at bounding box center [284, 223] width 181 height 13
click at [345, 248] on button "Done" at bounding box center [353, 253] width 43 height 17
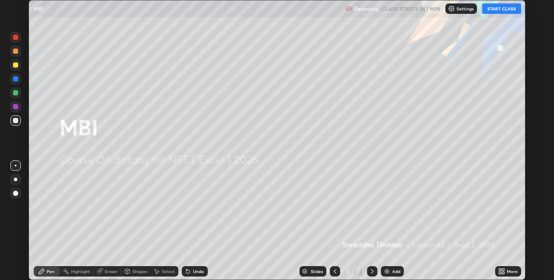
click at [489, 12] on button "START CLASS" at bounding box center [501, 8] width 39 height 10
click at [503, 269] on icon at bounding box center [503, 269] width 2 height 2
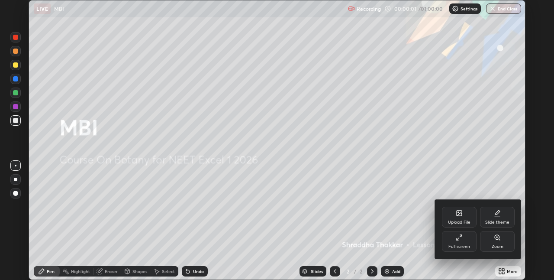
click at [456, 239] on icon at bounding box center [459, 237] width 7 height 7
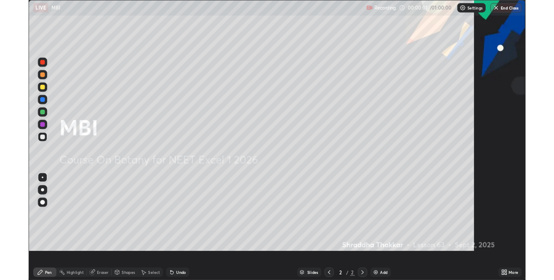
scroll to position [312, 554]
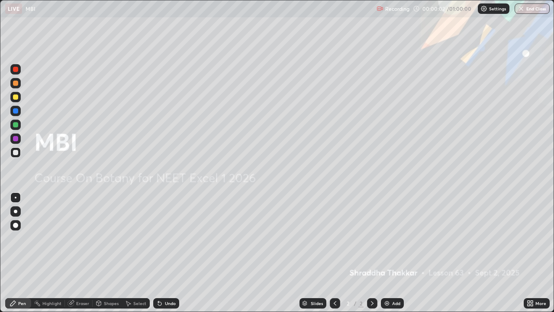
click at [535, 279] on div "More" at bounding box center [537, 303] width 26 height 10
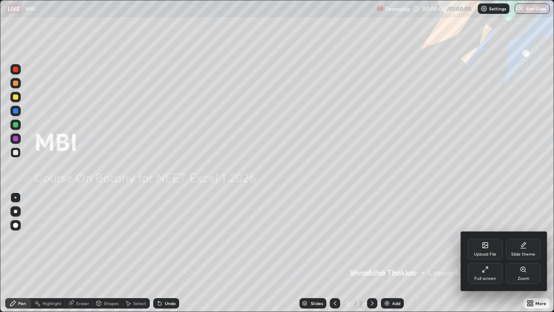
click at [487, 253] on div "Upload File" at bounding box center [485, 254] width 23 height 4
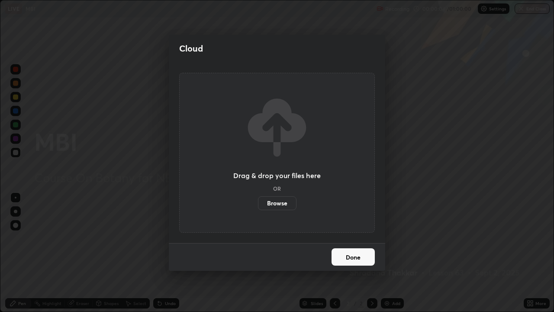
click at [289, 202] on label "Browse" at bounding box center [277, 203] width 39 height 14
click at [258, 202] on input "Browse" at bounding box center [258, 203] width 0 height 14
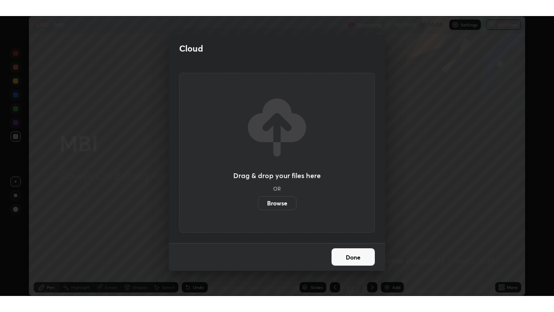
scroll to position [43010, 42736]
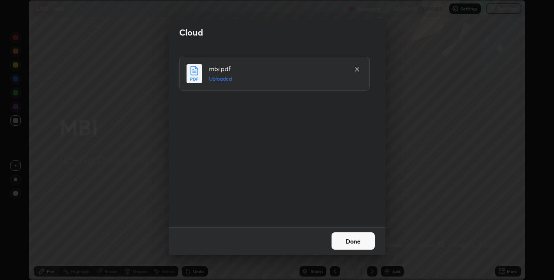
click at [352, 239] on button "Done" at bounding box center [353, 240] width 43 height 17
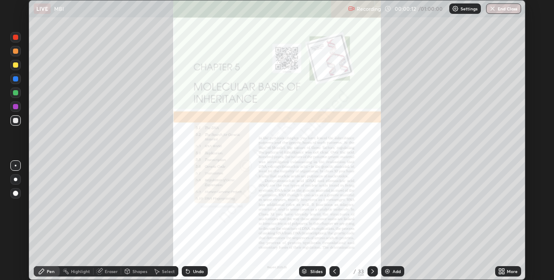
click at [496, 264] on div "More" at bounding box center [508, 270] width 26 height 17
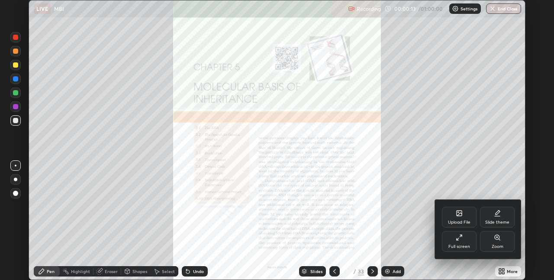
click at [460, 243] on div "Full screen" at bounding box center [459, 241] width 35 height 21
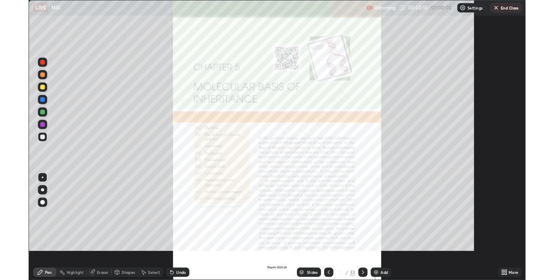
scroll to position [312, 554]
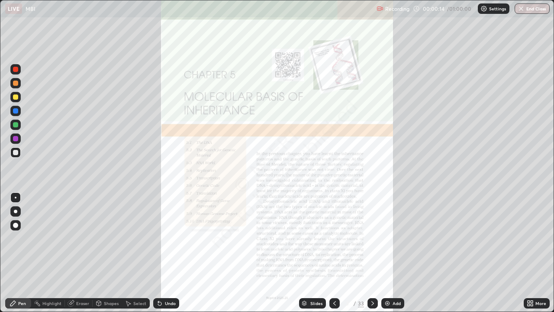
click at [334, 279] on icon at bounding box center [334, 303] width 7 height 7
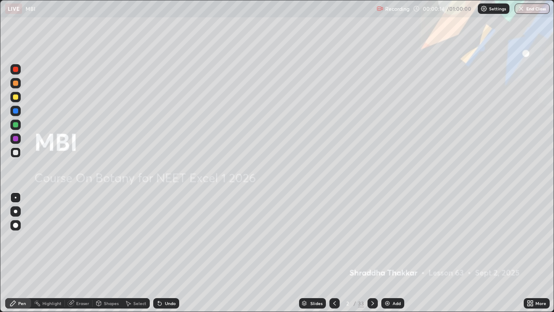
click at [390, 279] on div "Add" at bounding box center [392, 303] width 23 height 10
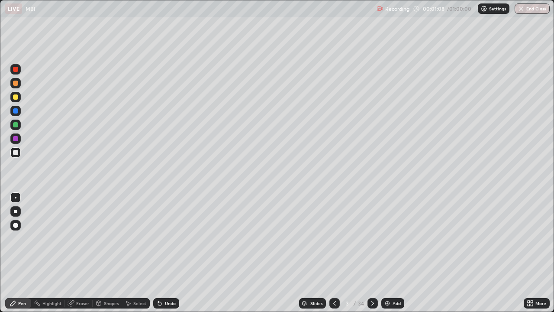
click at [166, 279] on div "Undo" at bounding box center [166, 303] width 26 height 10
click at [163, 279] on div "Undo" at bounding box center [166, 303] width 26 height 10
click at [161, 279] on icon at bounding box center [159, 303] width 7 height 7
click at [172, 279] on div "Undo" at bounding box center [166, 303] width 26 height 10
click at [371, 279] on icon at bounding box center [372, 303] width 7 height 7
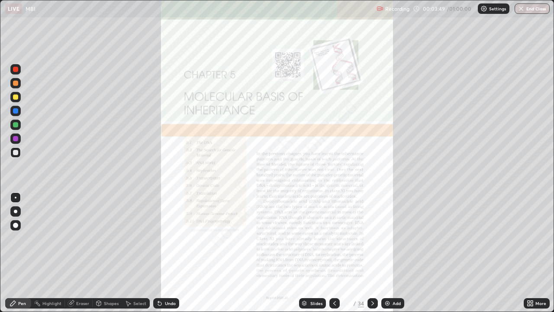
click at [334, 279] on icon at bounding box center [334, 303] width 7 height 7
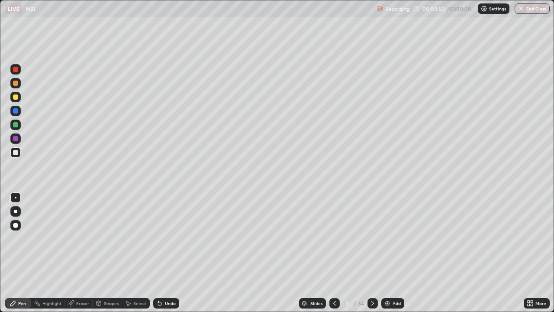
click at [387, 279] on img at bounding box center [387, 303] width 7 height 7
click at [168, 279] on div "Undo" at bounding box center [170, 303] width 11 height 4
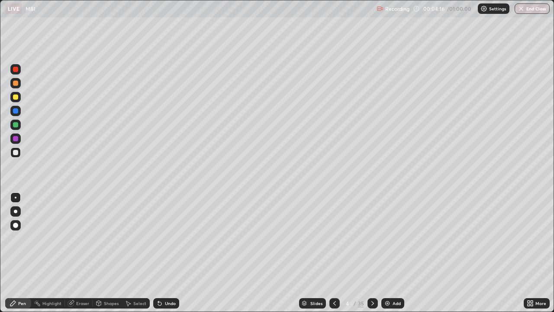
click at [165, 279] on div "Undo" at bounding box center [170, 303] width 11 height 4
click at [158, 279] on icon at bounding box center [159, 303] width 3 height 3
click at [162, 279] on div "Undo" at bounding box center [166, 303] width 26 height 10
click at [165, 279] on div "Undo" at bounding box center [170, 303] width 11 height 4
click at [161, 279] on icon at bounding box center [159, 303] width 7 height 7
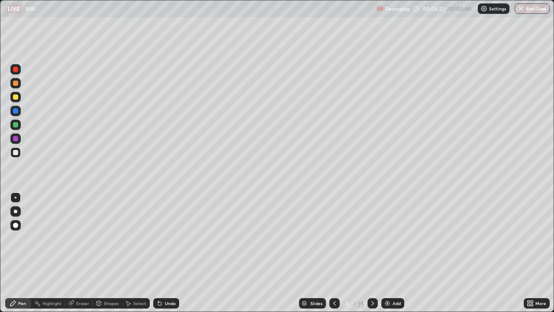
click at [158, 279] on icon at bounding box center [158, 301] width 1 height 1
click at [20, 128] on div at bounding box center [15, 124] width 10 height 10
click at [14, 154] on div at bounding box center [15, 152] width 5 height 5
click at [17, 128] on div at bounding box center [15, 124] width 10 height 10
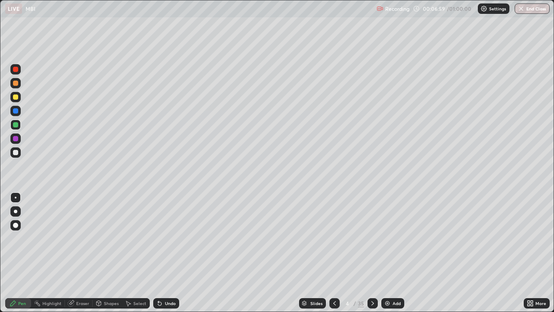
click at [16, 156] on div at bounding box center [15, 152] width 10 height 10
click at [16, 155] on div at bounding box center [15, 152] width 5 height 5
click at [18, 154] on div at bounding box center [15, 152] width 10 height 10
click at [17, 129] on div at bounding box center [15, 124] width 10 height 10
click at [166, 279] on div "Undo" at bounding box center [170, 303] width 11 height 4
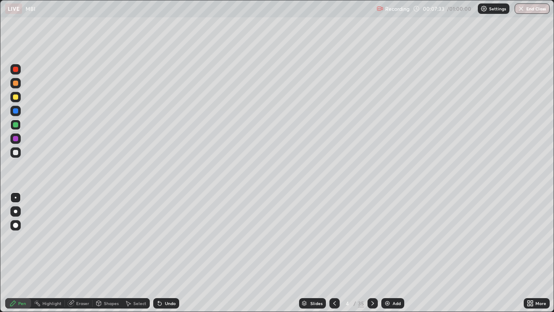
click at [15, 157] on div at bounding box center [15, 152] width 10 height 10
click at [18, 156] on div at bounding box center [15, 152] width 10 height 10
click at [19, 127] on div at bounding box center [15, 124] width 10 height 10
click at [371, 279] on icon at bounding box center [372, 303] width 3 height 4
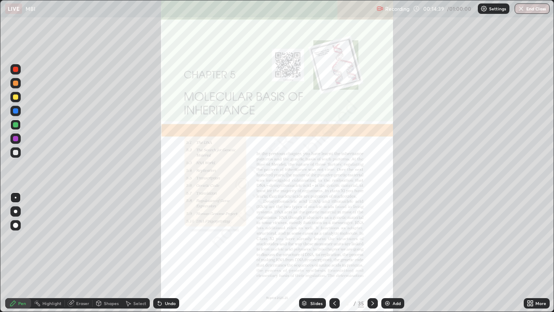
click at [338, 279] on div at bounding box center [334, 303] width 10 height 10
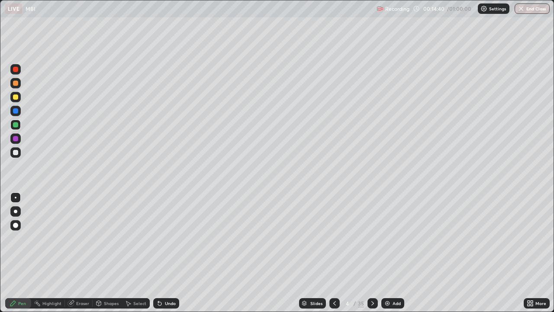
click at [385, 279] on div "Add" at bounding box center [392, 303] width 23 height 10
click at [171, 279] on div "Undo" at bounding box center [166, 303] width 26 height 10
click at [16, 142] on div at bounding box center [15, 138] width 10 height 10
click at [372, 279] on icon at bounding box center [372, 303] width 3 height 4
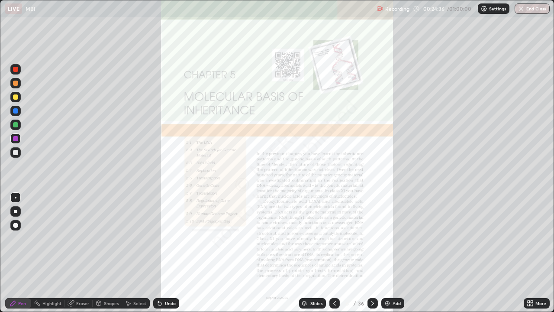
click at [335, 279] on icon at bounding box center [334, 303] width 7 height 7
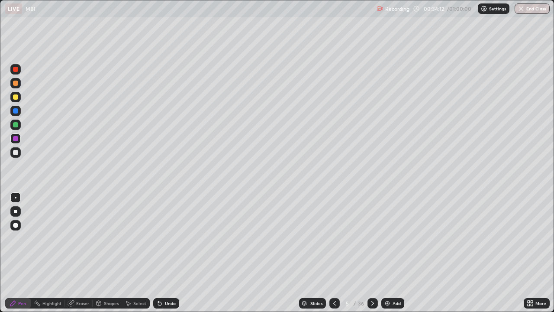
click at [371, 279] on icon at bounding box center [372, 303] width 7 height 7
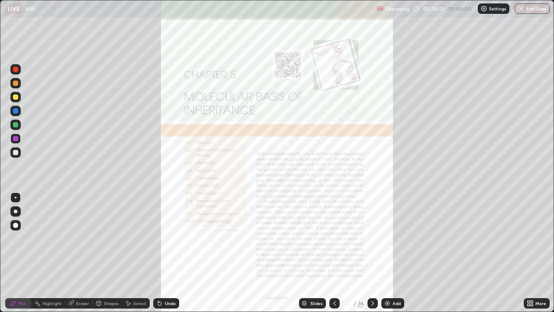
click at [335, 279] on icon at bounding box center [334, 303] width 3 height 4
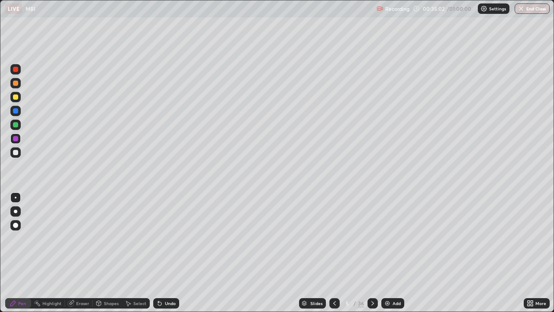
click at [371, 279] on icon at bounding box center [372, 303] width 7 height 7
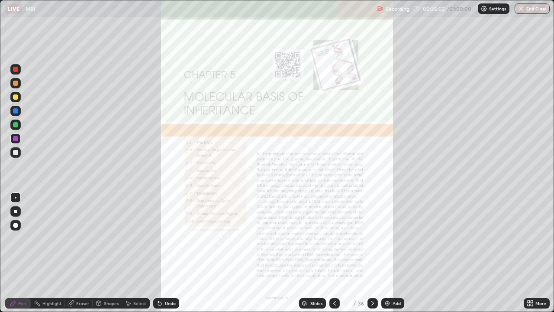
click at [335, 279] on icon at bounding box center [334, 303] width 3 height 4
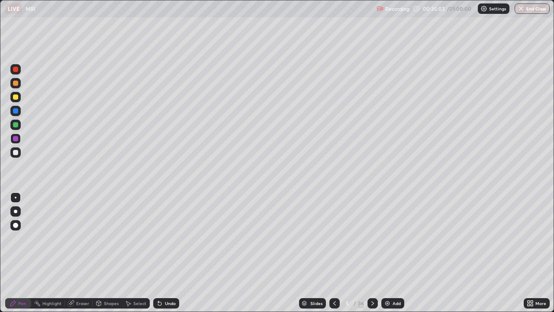
click at [387, 279] on img at bounding box center [387, 303] width 7 height 7
click at [162, 279] on div "Undo" at bounding box center [166, 303] width 26 height 10
click at [165, 279] on div "Undo" at bounding box center [166, 303] width 26 height 10
click at [164, 279] on div "Undo" at bounding box center [166, 303] width 26 height 10
click at [16, 153] on div at bounding box center [15, 152] width 5 height 5
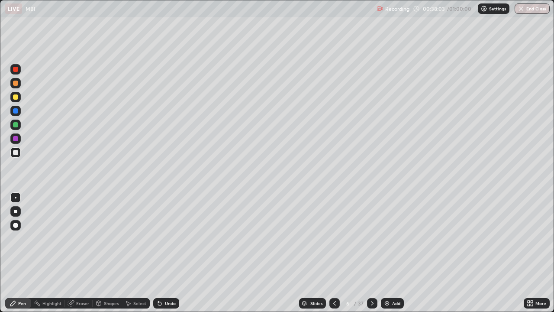
click at [172, 279] on div "Undo" at bounding box center [170, 303] width 11 height 4
click at [371, 279] on icon at bounding box center [372, 303] width 7 height 7
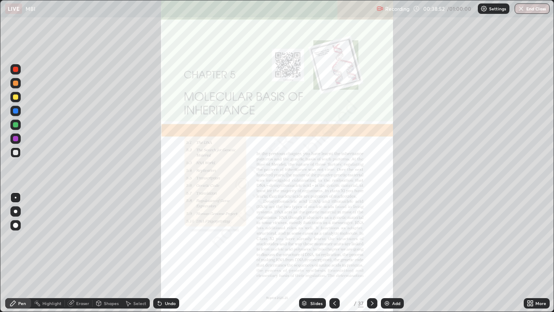
click at [335, 279] on icon at bounding box center [334, 303] width 3 height 4
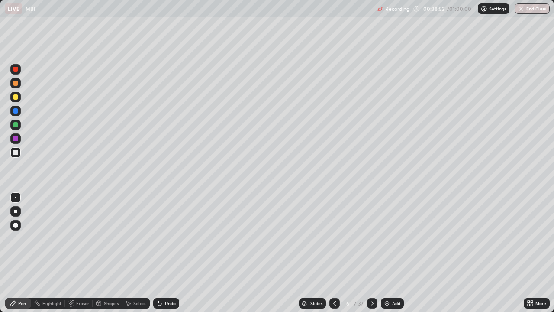
click at [385, 279] on img at bounding box center [387, 303] width 7 height 7
click at [19, 126] on div at bounding box center [15, 124] width 10 height 10
click at [13, 155] on div at bounding box center [15, 152] width 10 height 10
click at [167, 279] on div "Undo" at bounding box center [166, 303] width 26 height 10
click at [532, 279] on icon at bounding box center [532, 304] width 2 height 2
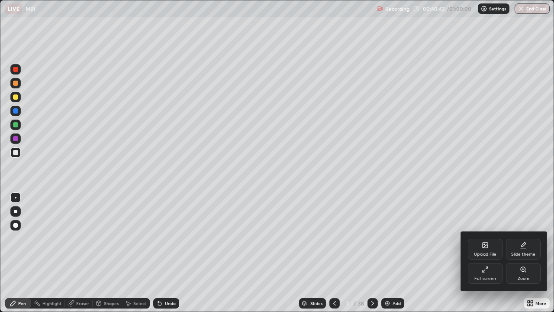
click at [479, 274] on div "Full screen" at bounding box center [485, 273] width 35 height 21
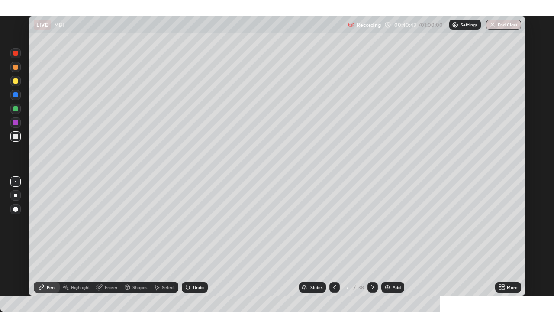
scroll to position [43010, 42736]
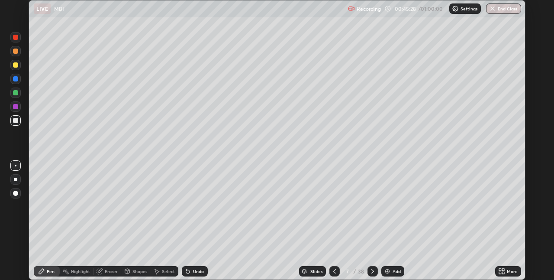
click at [503, 269] on icon at bounding box center [503, 269] width 2 height 2
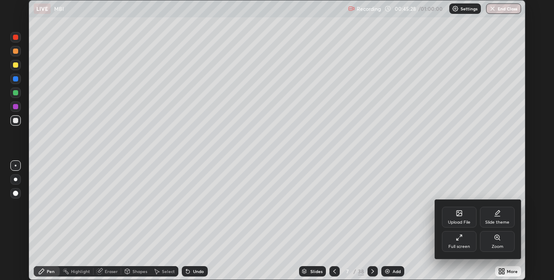
click at [461, 239] on icon at bounding box center [459, 237] width 7 height 7
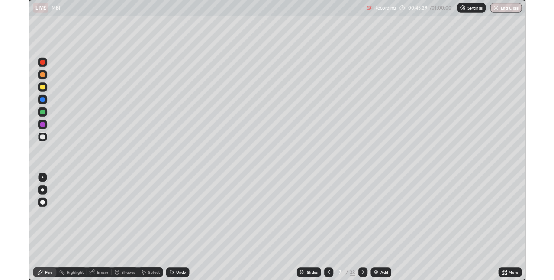
scroll to position [312, 554]
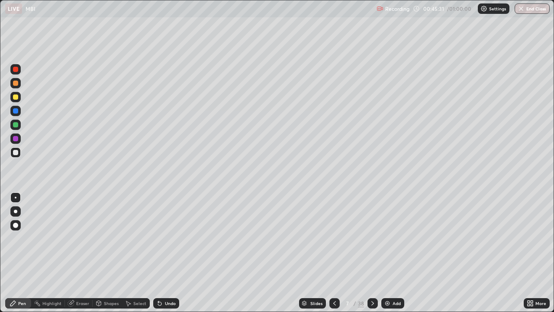
click at [16, 153] on div at bounding box center [15, 152] width 5 height 5
click at [167, 279] on div "Undo" at bounding box center [170, 303] width 11 height 4
click at [529, 279] on icon at bounding box center [529, 301] width 2 height 2
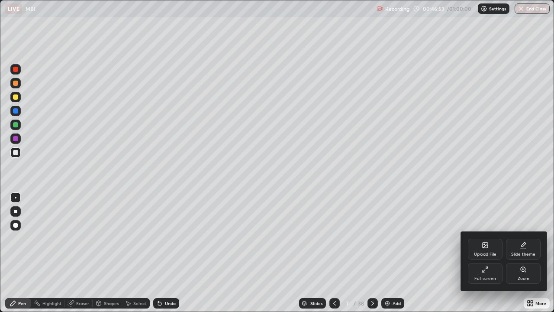
click at [485, 270] on icon at bounding box center [485, 269] width 7 height 7
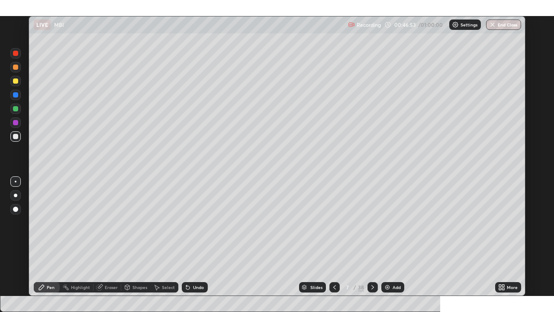
scroll to position [43010, 42736]
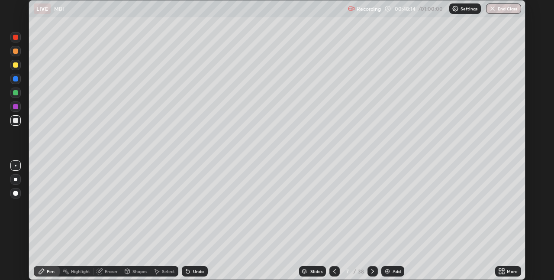
click at [500, 272] on icon at bounding box center [500, 272] width 2 height 2
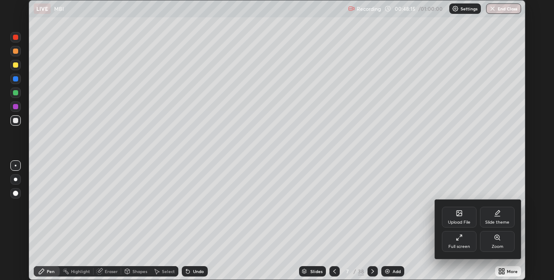
click at [463, 244] on div "Full screen" at bounding box center [459, 246] width 22 height 4
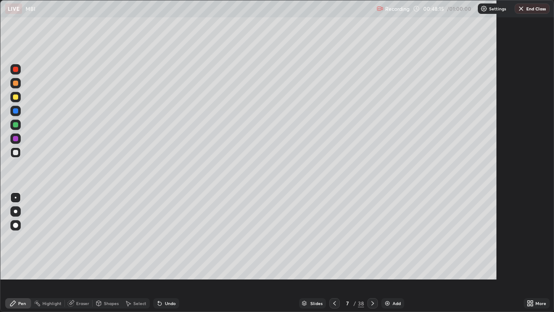
scroll to position [312, 554]
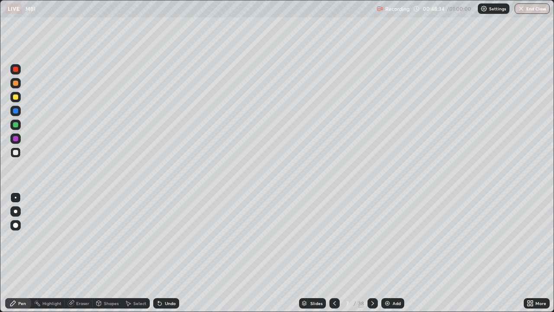
click at [372, 279] on div at bounding box center [373, 303] width 10 height 10
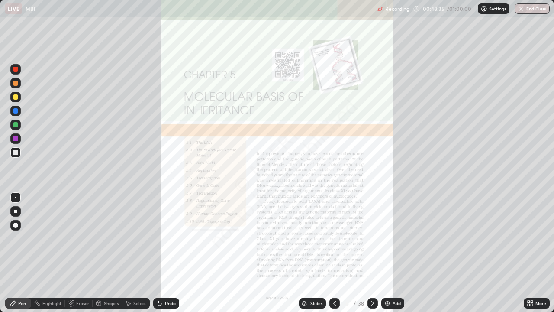
click at [334, 279] on icon at bounding box center [334, 303] width 7 height 7
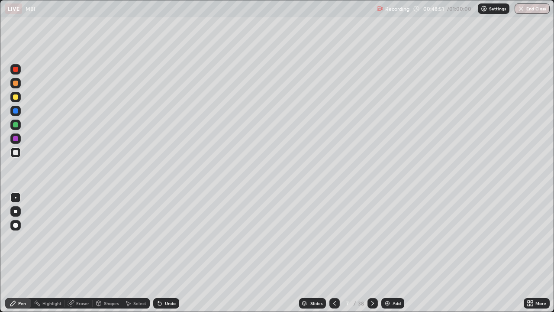
click at [371, 279] on icon at bounding box center [372, 303] width 7 height 7
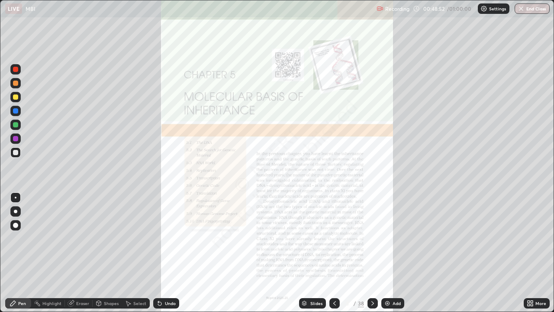
click at [333, 279] on div at bounding box center [334, 303] width 10 height 10
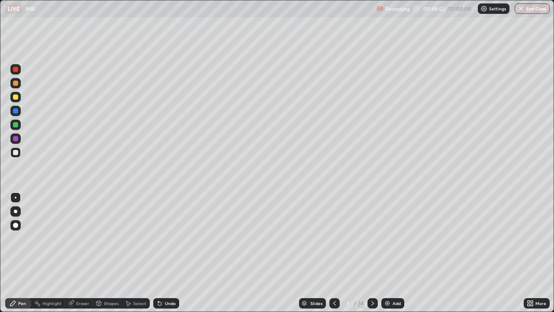
click at [388, 279] on img at bounding box center [387, 303] width 7 height 7
click at [165, 279] on div "Undo" at bounding box center [170, 303] width 11 height 4
click at [168, 279] on div "Undo" at bounding box center [166, 303] width 26 height 10
click at [77, 279] on div "Eraser" at bounding box center [82, 303] width 13 height 4
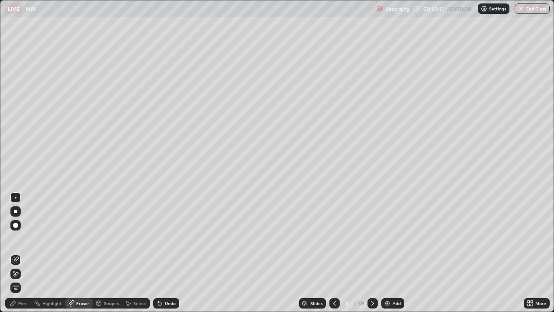
click at [15, 279] on span "Erase all" at bounding box center [16, 287] width 10 height 5
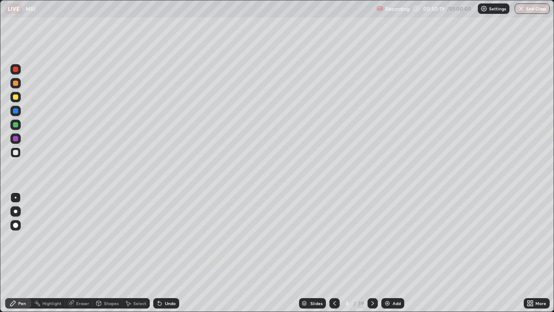
click at [371, 279] on icon at bounding box center [372, 303] width 7 height 7
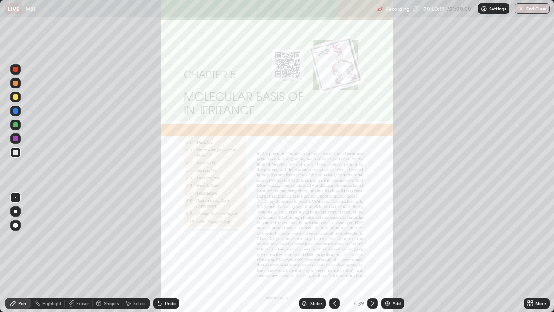
click at [370, 279] on icon at bounding box center [372, 303] width 7 height 7
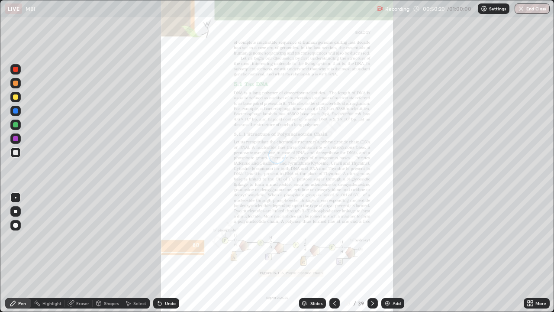
click at [370, 279] on icon at bounding box center [372, 303] width 7 height 7
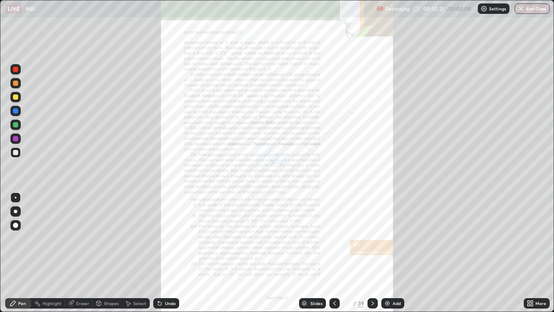
click at [369, 279] on icon at bounding box center [372, 303] width 7 height 7
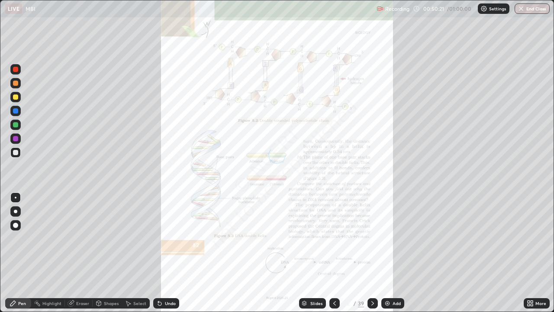
click at [373, 279] on div at bounding box center [373, 303] width 10 height 10
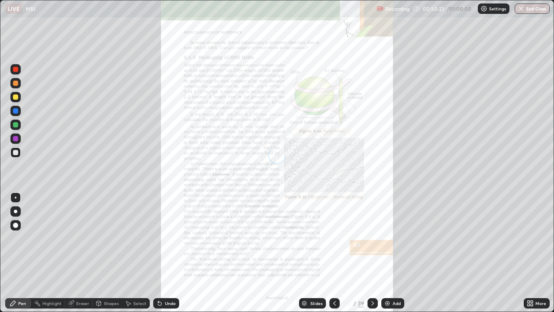
click at [318, 279] on div "Slides" at bounding box center [316, 303] width 12 height 4
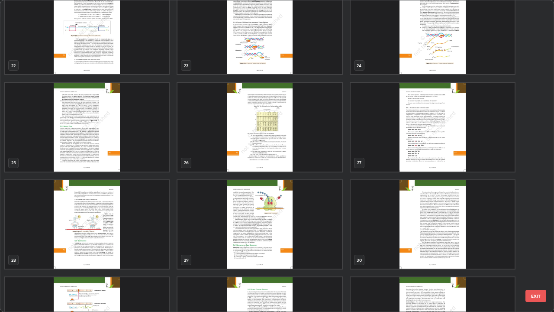
scroll to position [711, 0]
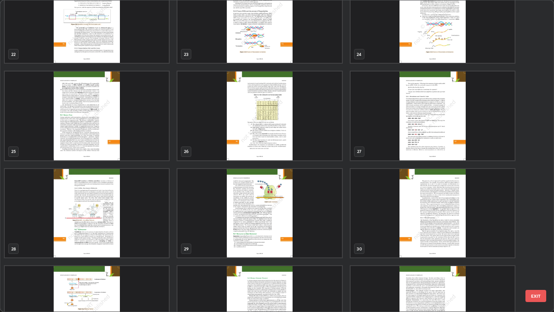
click at [154, 226] on img "grid" at bounding box center [87, 213] width 164 height 89
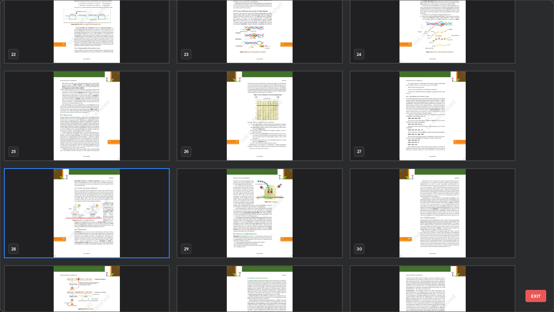
click at [147, 225] on img "grid" at bounding box center [87, 213] width 164 height 89
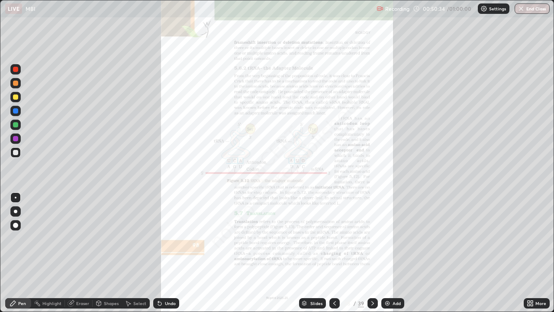
click at [531, 279] on icon at bounding box center [532, 304] width 2 height 2
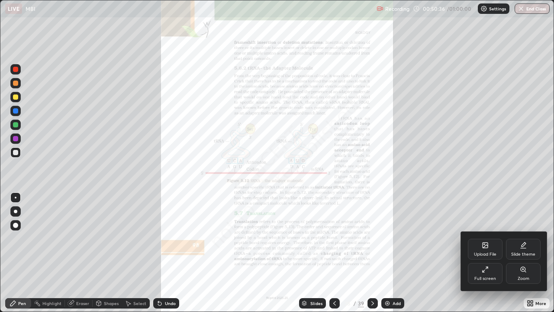
click at [517, 275] on div "Zoom" at bounding box center [523, 273] width 35 height 21
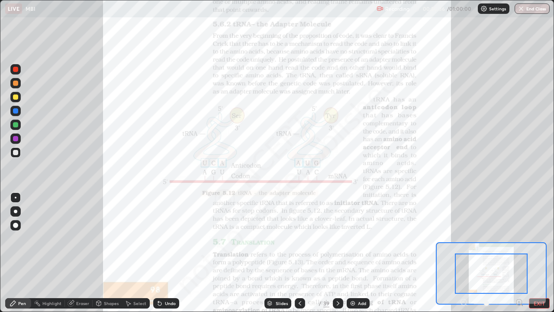
click at [519, 279] on icon at bounding box center [519, 302] width 2 height 0
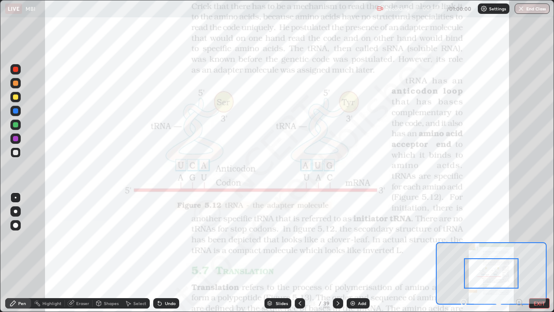
click at [505, 275] on div at bounding box center [491, 273] width 55 height 30
click at [519, 279] on icon at bounding box center [519, 302] width 2 height 0
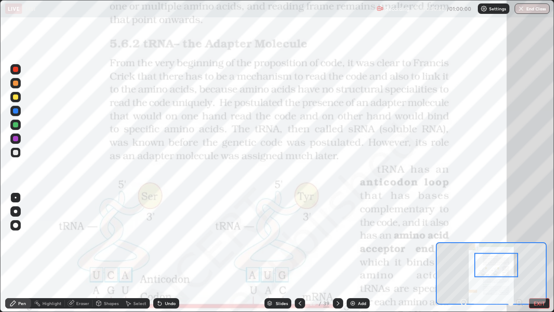
click at [15, 73] on div at bounding box center [15, 69] width 10 height 10
click at [278, 279] on div "Slides" at bounding box center [282, 303] width 12 height 4
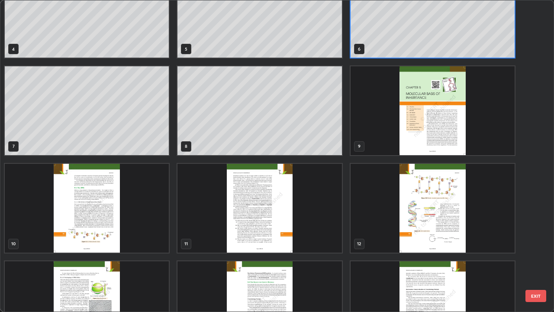
scroll to position [97, 0]
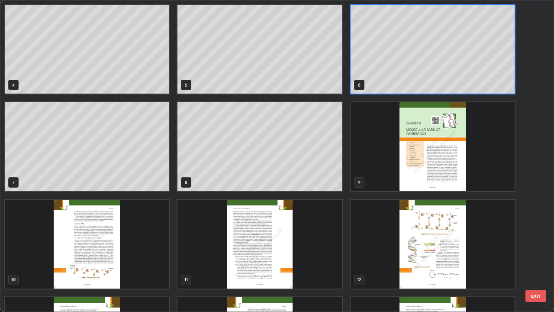
click at [394, 47] on div "4 5 6 7 8 9 10 11 12 13 14 15 16 17 18" at bounding box center [269, 155] width 538 height 311
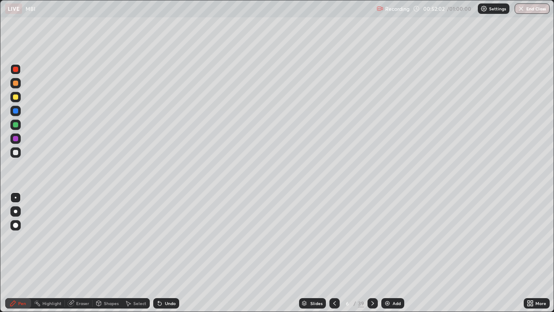
click at [83, 279] on div "Eraser" at bounding box center [82, 303] width 13 height 4
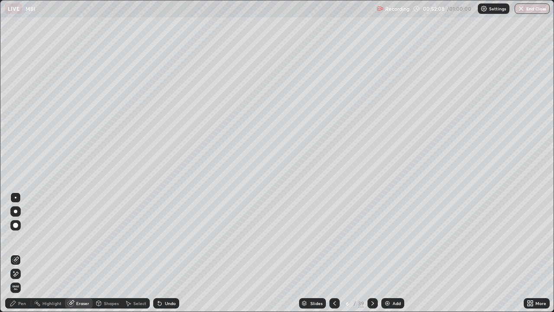
click at [22, 279] on div "Pen" at bounding box center [22, 303] width 8 height 4
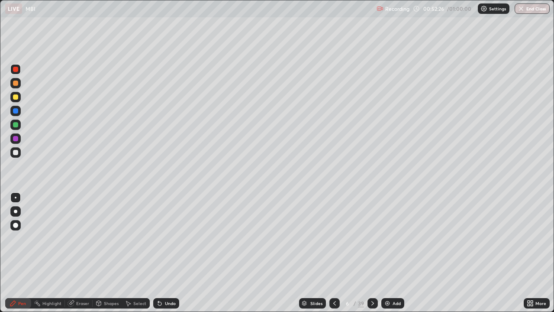
click at [165, 279] on div "Undo" at bounding box center [170, 303] width 11 height 4
click at [168, 279] on div "Undo" at bounding box center [170, 303] width 11 height 4
click at [169, 279] on div "Undo" at bounding box center [170, 303] width 11 height 4
click at [168, 279] on div "Undo" at bounding box center [170, 303] width 11 height 4
click at [310, 279] on div "Slides" at bounding box center [316, 303] width 12 height 4
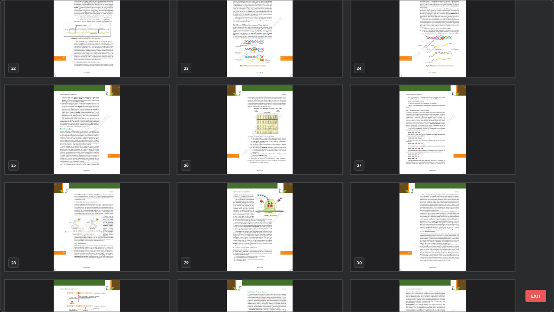
scroll to position [714, 0]
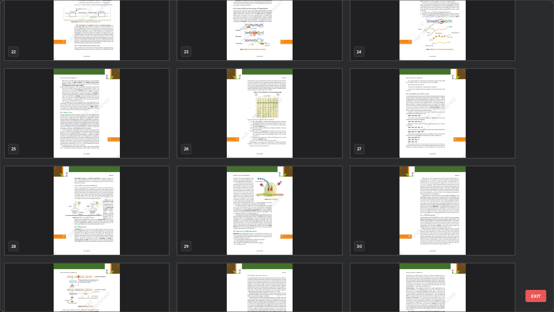
click at [159, 214] on img "grid" at bounding box center [87, 210] width 164 height 89
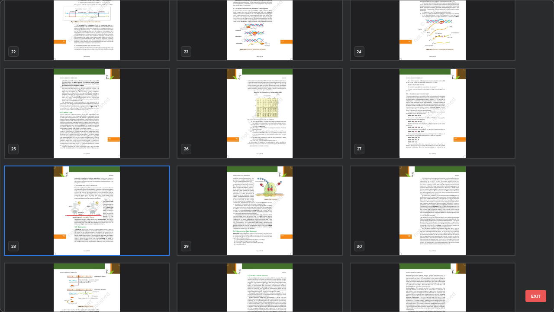
click at [157, 214] on img "grid" at bounding box center [87, 210] width 164 height 89
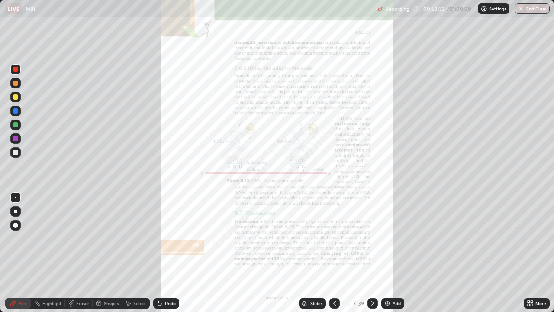
click at [529, 279] on icon at bounding box center [529, 301] width 2 height 2
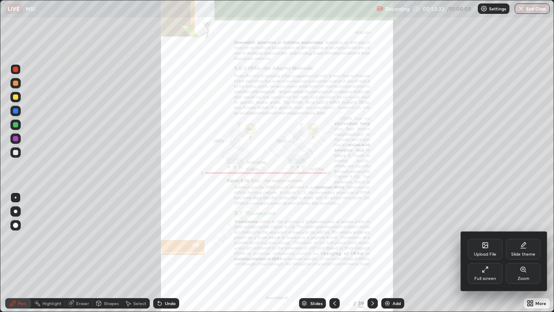
click at [522, 277] on div "Zoom" at bounding box center [524, 278] width 12 height 4
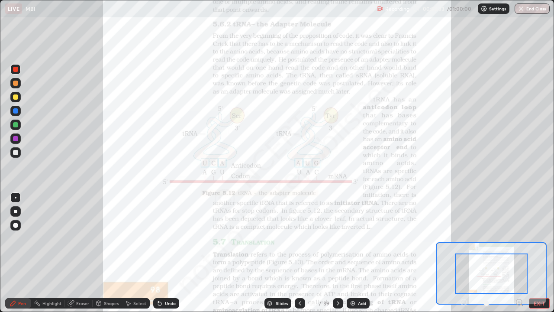
click at [519, 279] on icon at bounding box center [519, 302] width 6 height 6
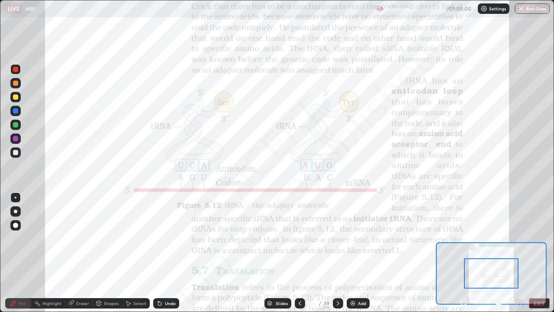
click at [513, 279] on div at bounding box center [491, 273] width 55 height 30
click at [519, 279] on icon at bounding box center [519, 302] width 2 height 0
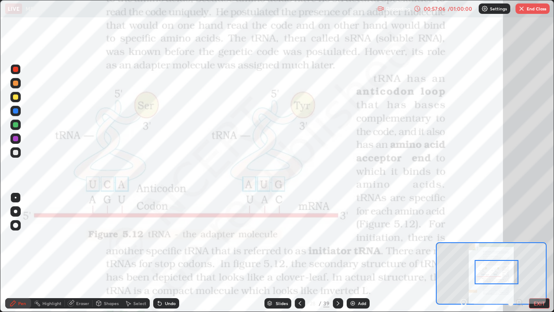
click at [20, 252] on div at bounding box center [16, 242] width 14 height 104
click at [164, 279] on div "Undo" at bounding box center [166, 303] width 26 height 10
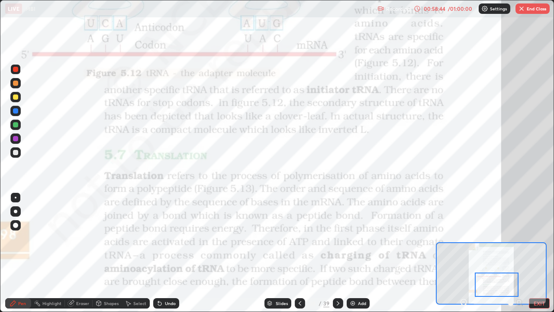
click at [523, 11] on img "button" at bounding box center [521, 8] width 7 height 7
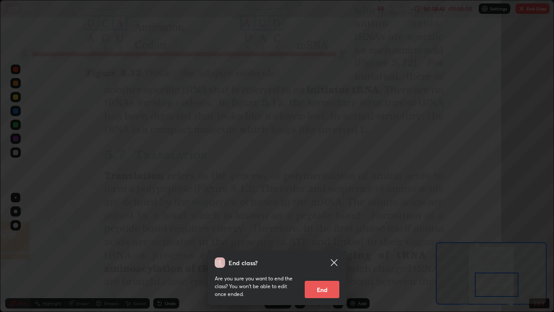
click at [326, 279] on button "End" at bounding box center [322, 289] width 35 height 17
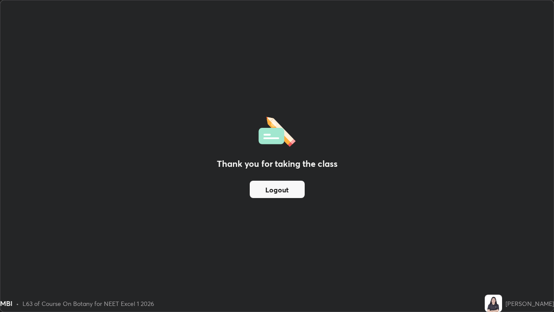
click at [295, 188] on button "Logout" at bounding box center [277, 189] width 55 height 17
click at [292, 187] on button "Logout" at bounding box center [277, 189] width 55 height 17
click at [290, 187] on button "Logout" at bounding box center [277, 189] width 55 height 17
